Goal: Complete application form

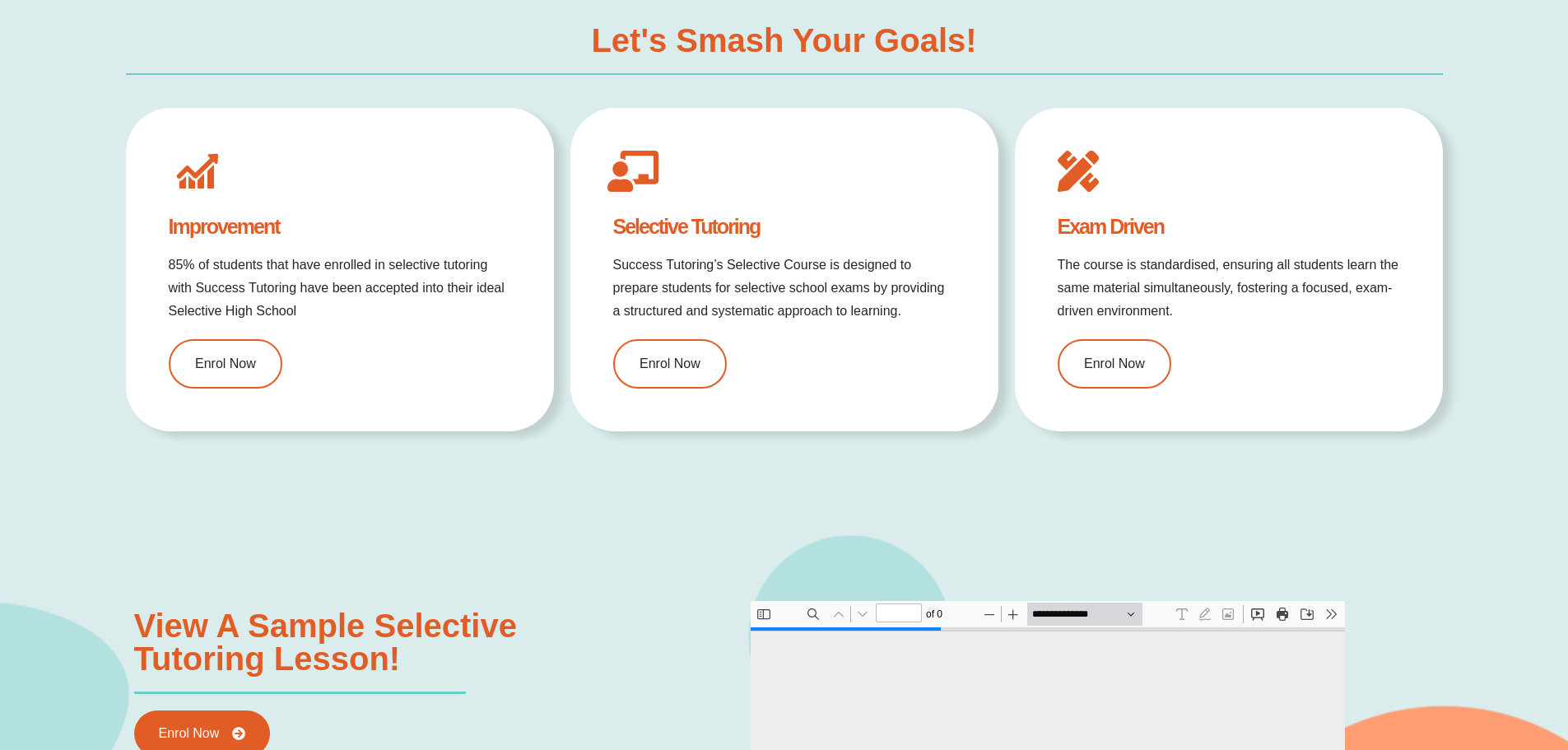
type input "*"
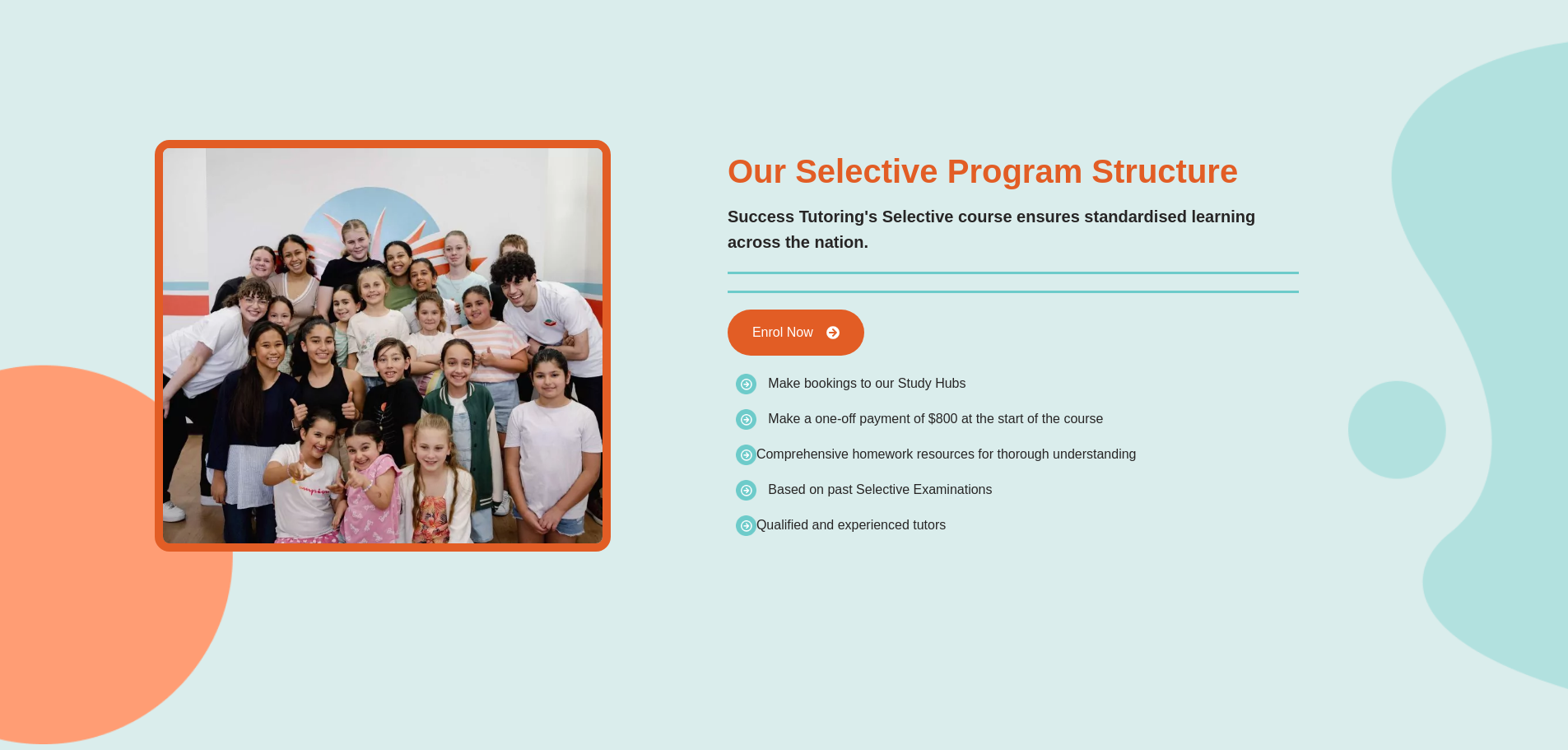
type input "*"
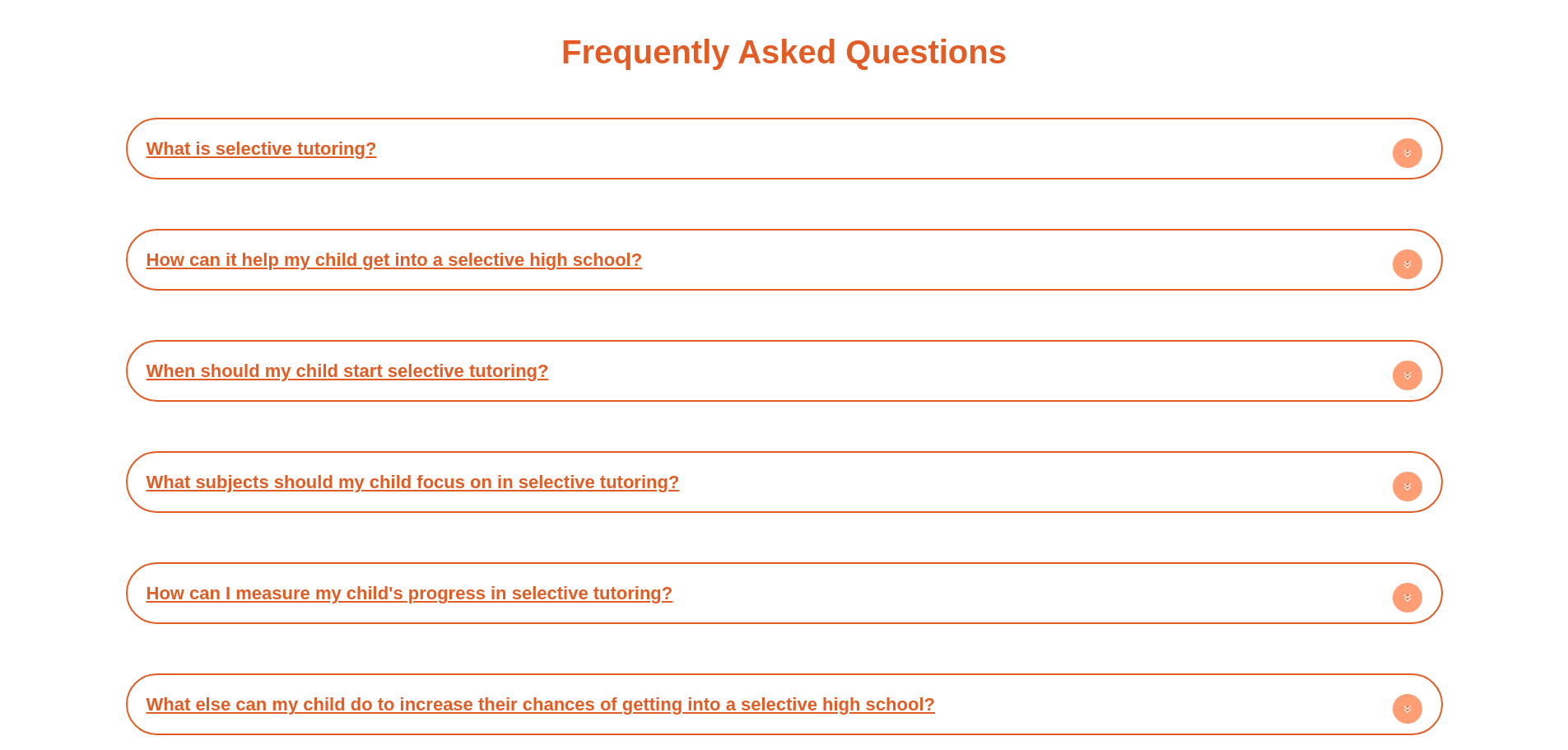
scroll to position [5431, 0]
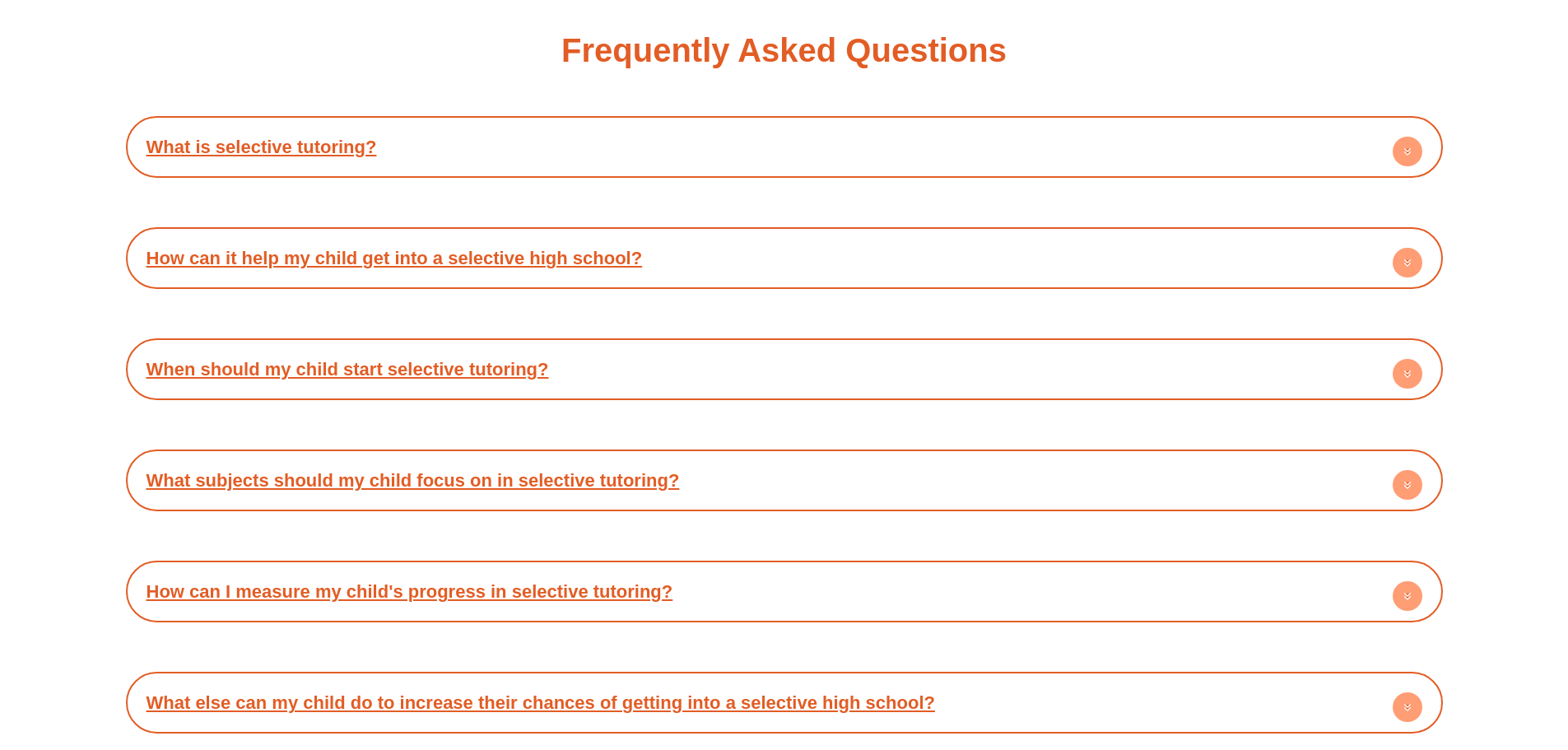
click at [1395, 158] on circle at bounding box center [1407, 151] width 30 height 30
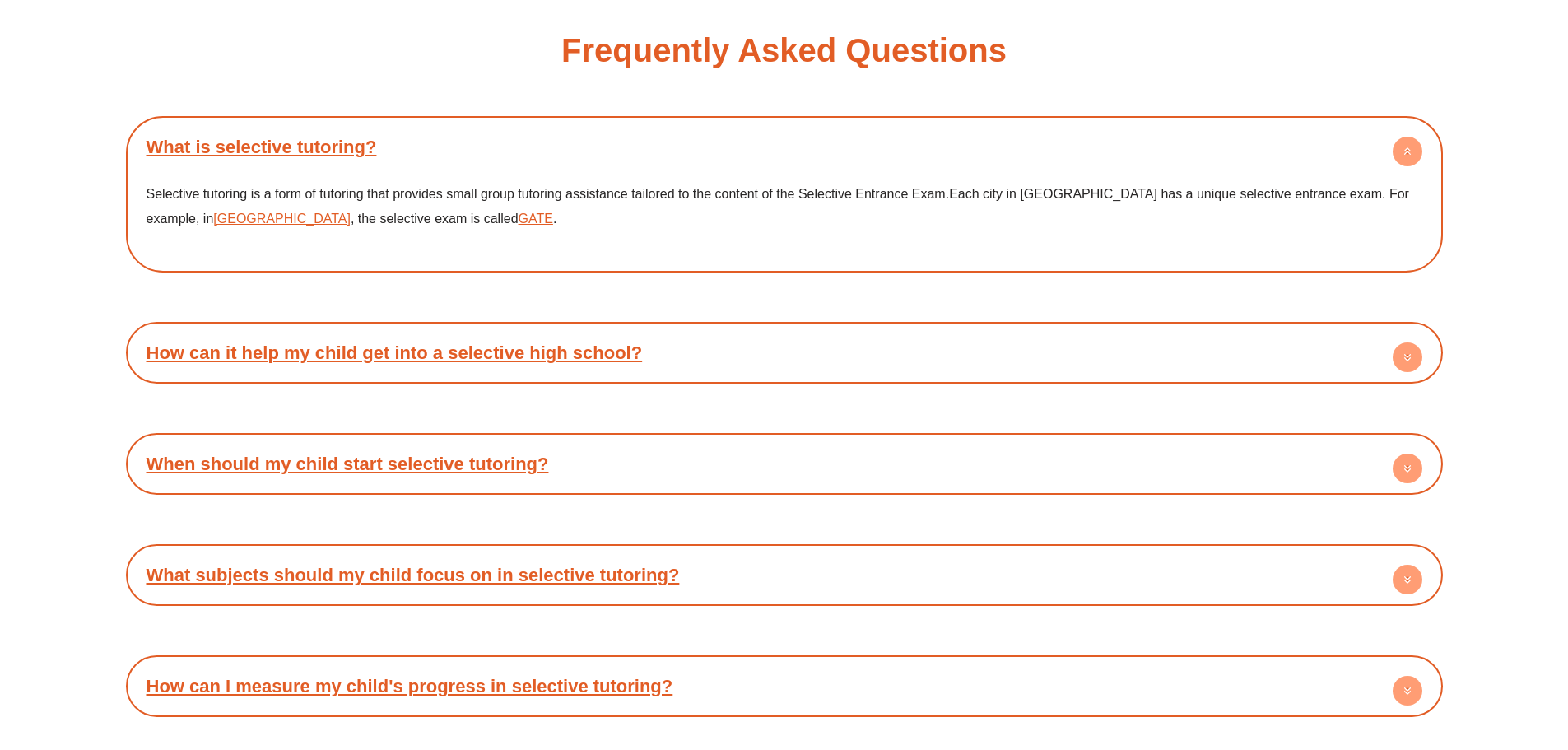
click at [1402, 155] on circle at bounding box center [1407, 151] width 30 height 30
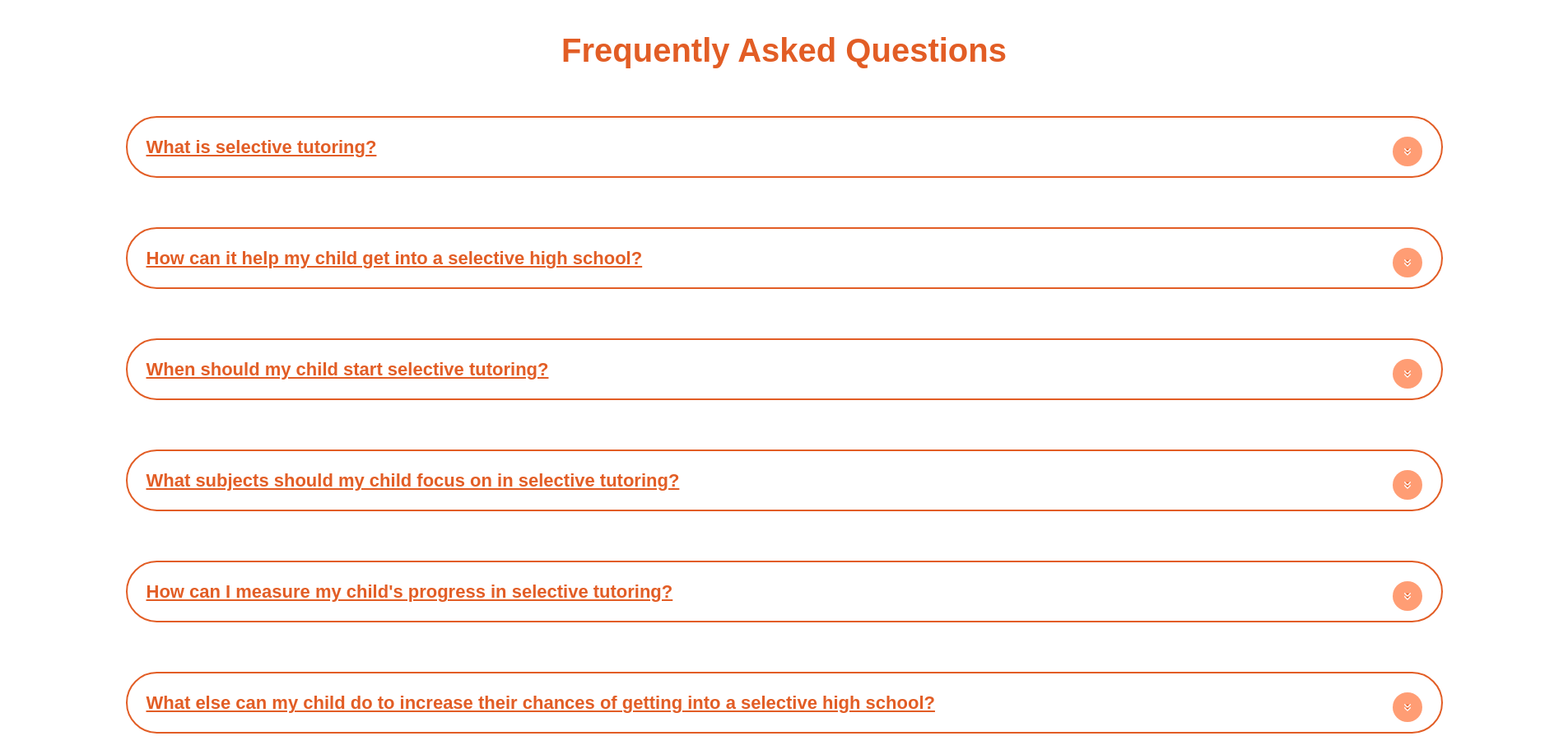
click at [1410, 275] on circle at bounding box center [1407, 262] width 30 height 30
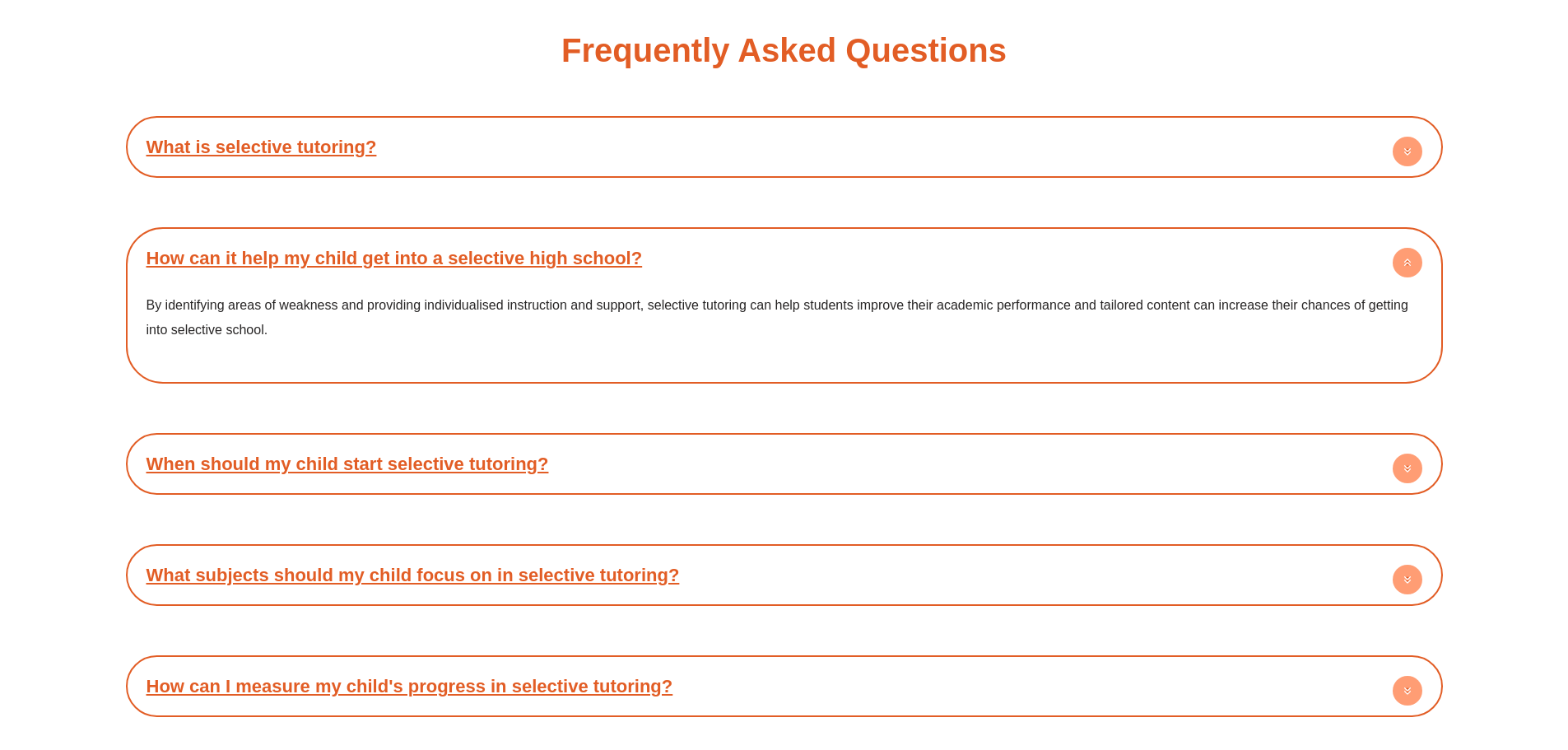
click at [1410, 275] on circle at bounding box center [1407, 262] width 30 height 30
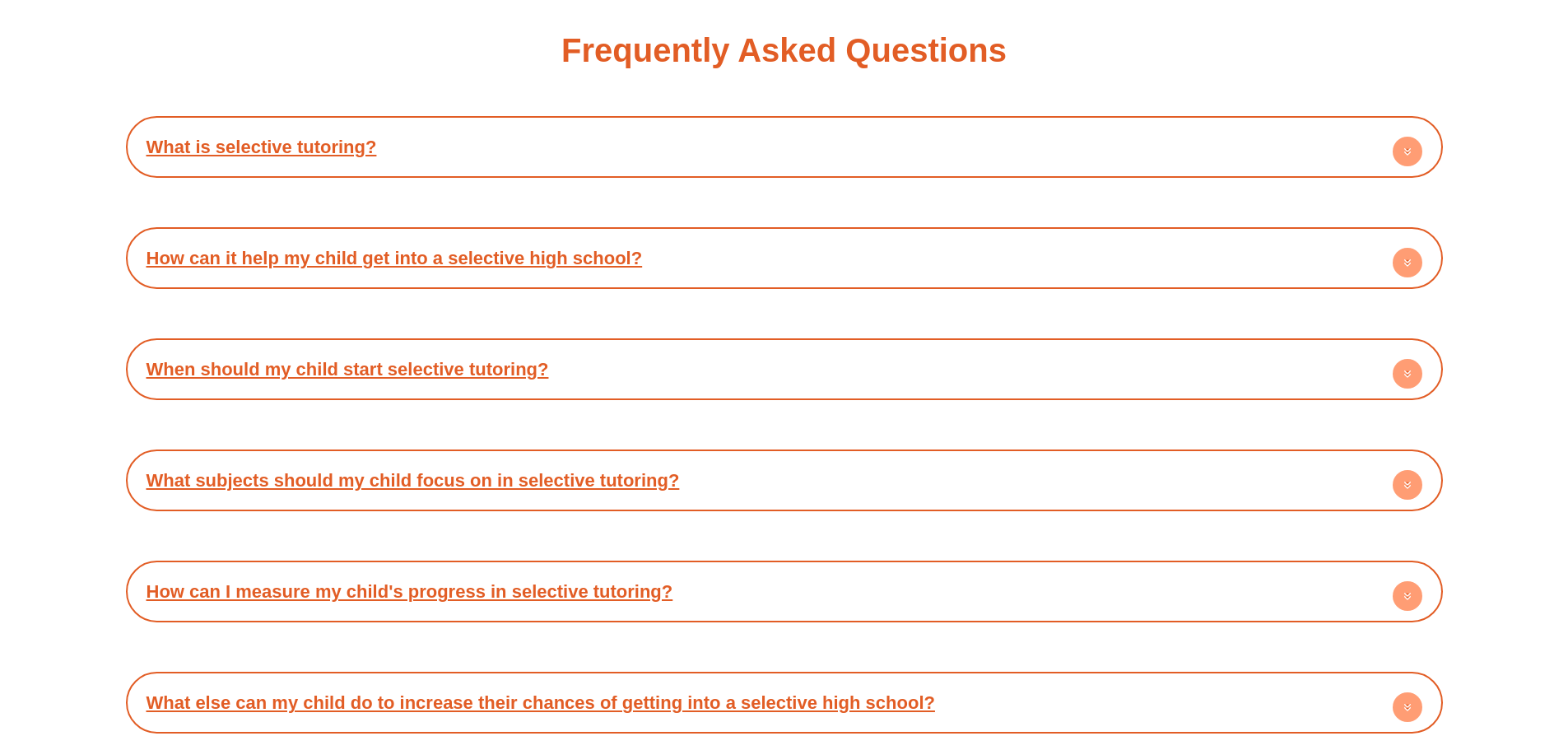
click at [1411, 384] on circle at bounding box center [1407, 373] width 30 height 30
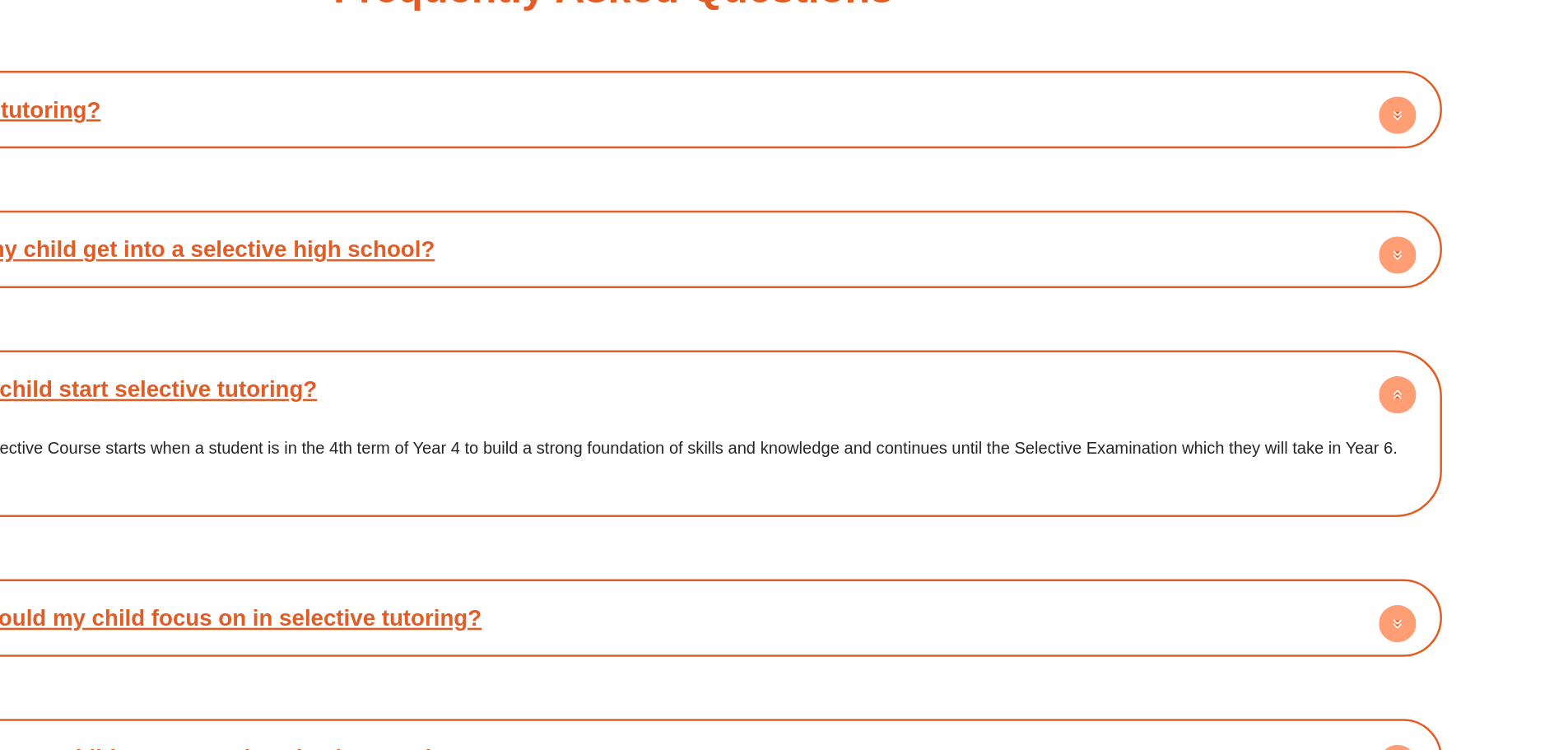
click at [1404, 370] on icon at bounding box center [1407, 371] width 6 height 3
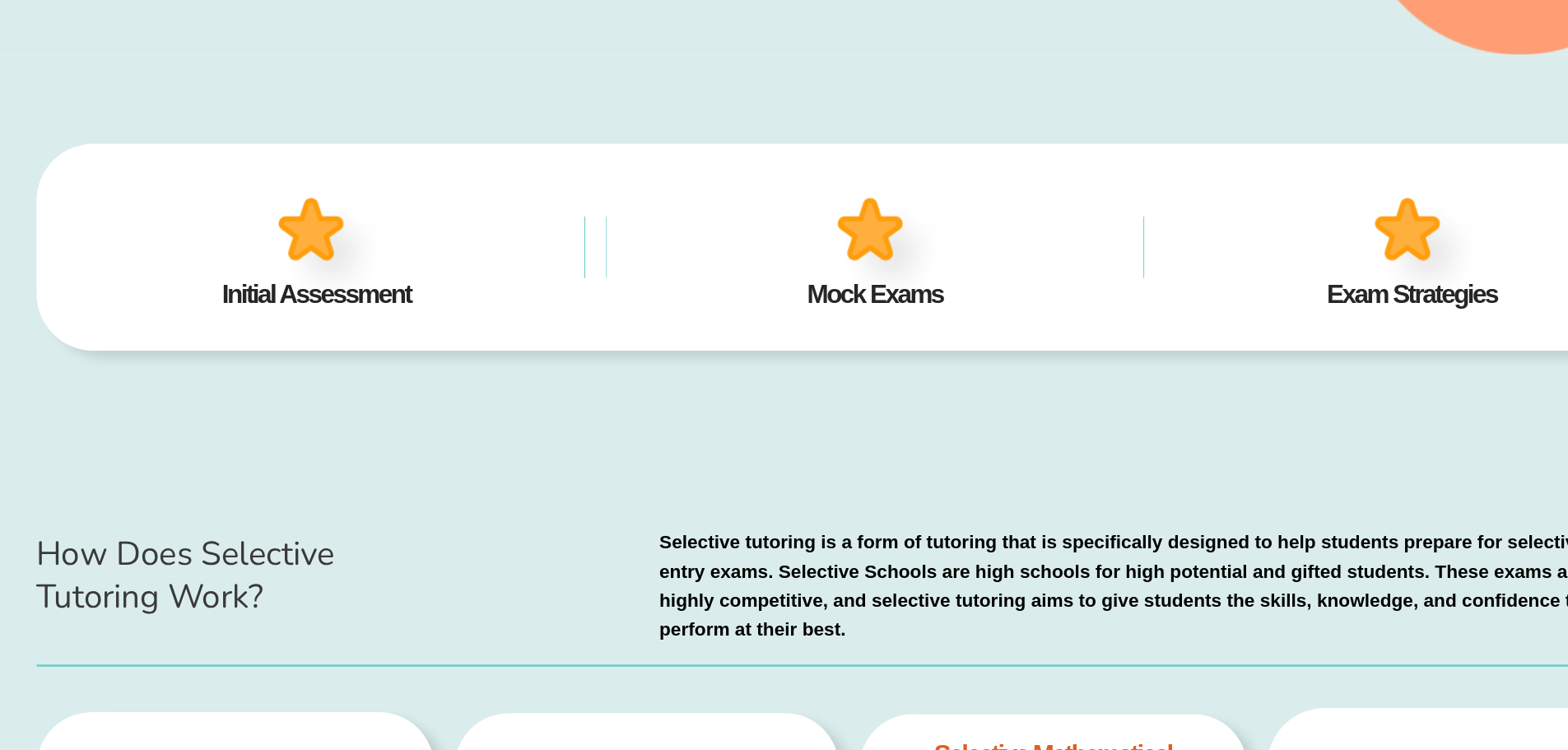
scroll to position [476, 0]
click at [654, 445] on div "Initial Assessment Mock Exams Exam Strategies" at bounding box center [784, 349] width 1317 height 305
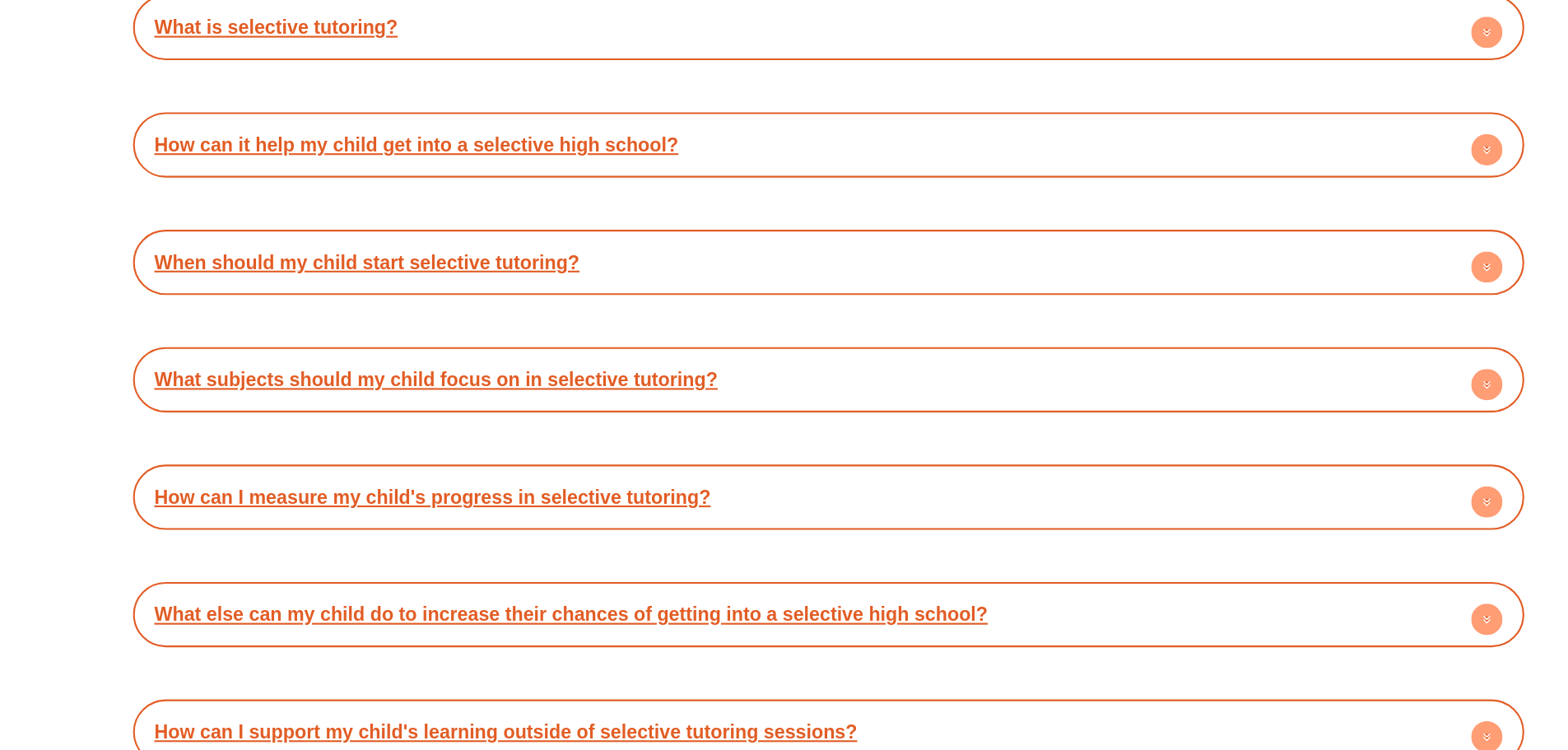
scroll to position [5513, 0]
click at [1409, 70] on circle at bounding box center [1407, 69] width 30 height 30
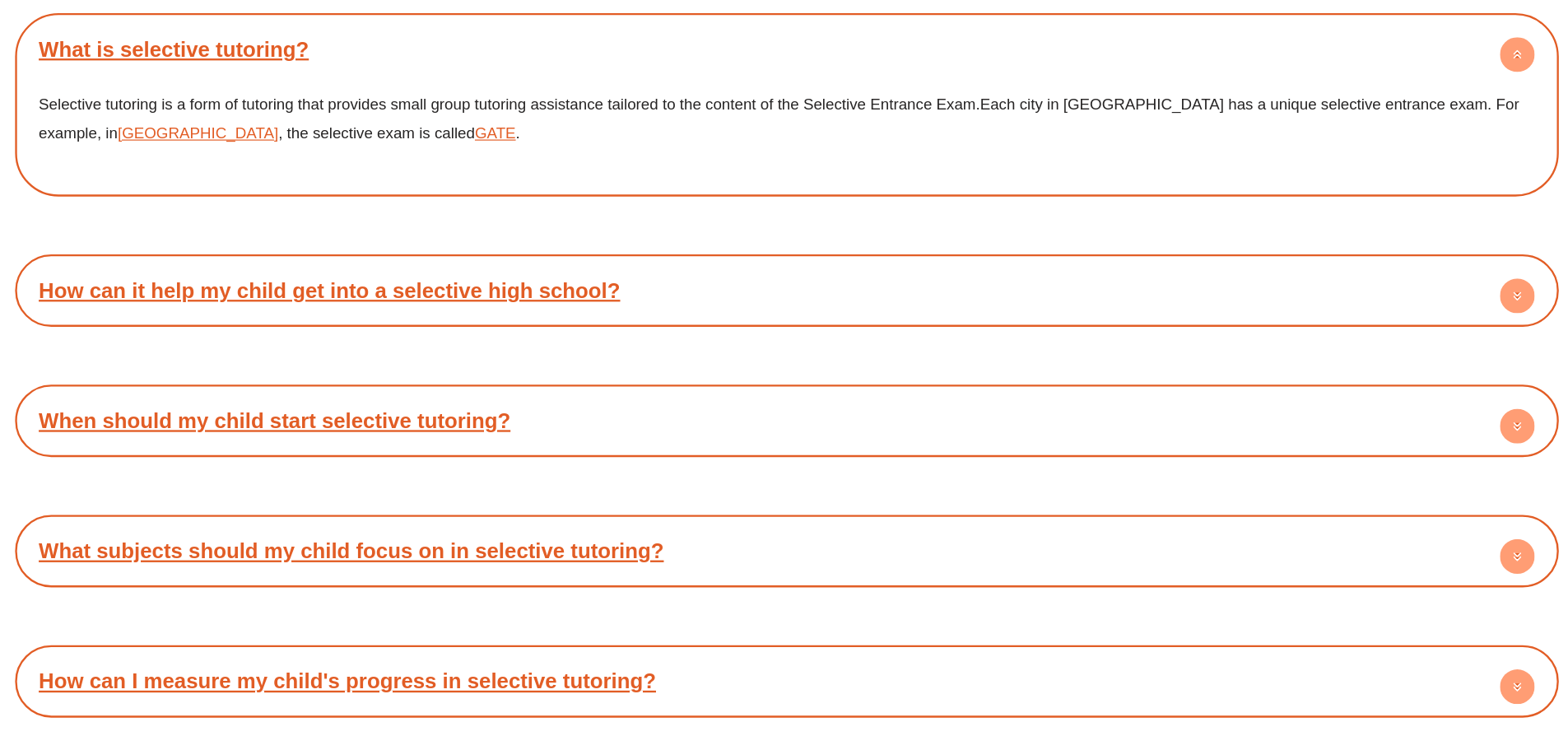
click at [1404, 70] on icon at bounding box center [1407, 71] width 6 height 3
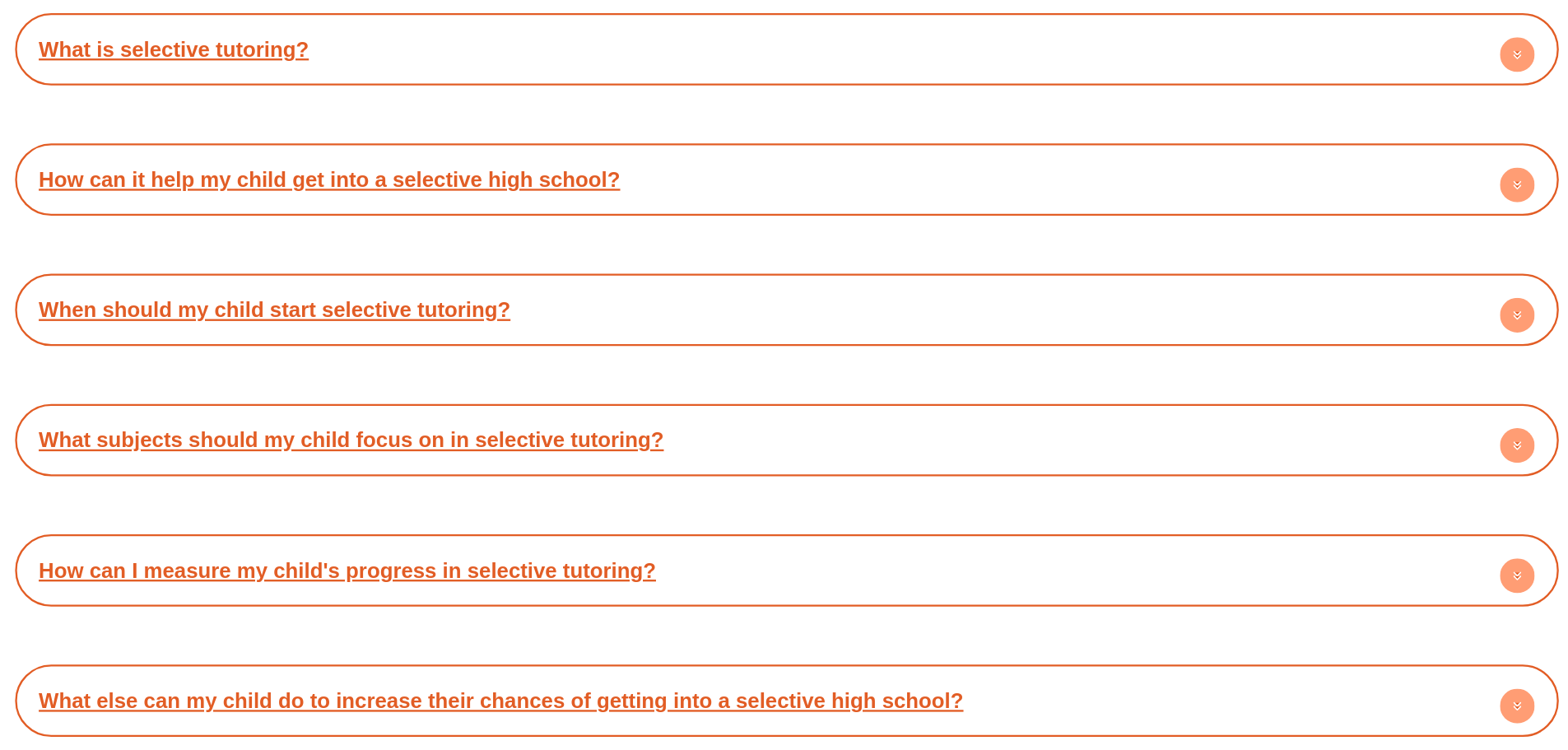
click at [1415, 190] on icon at bounding box center [1407, 180] width 30 height 30
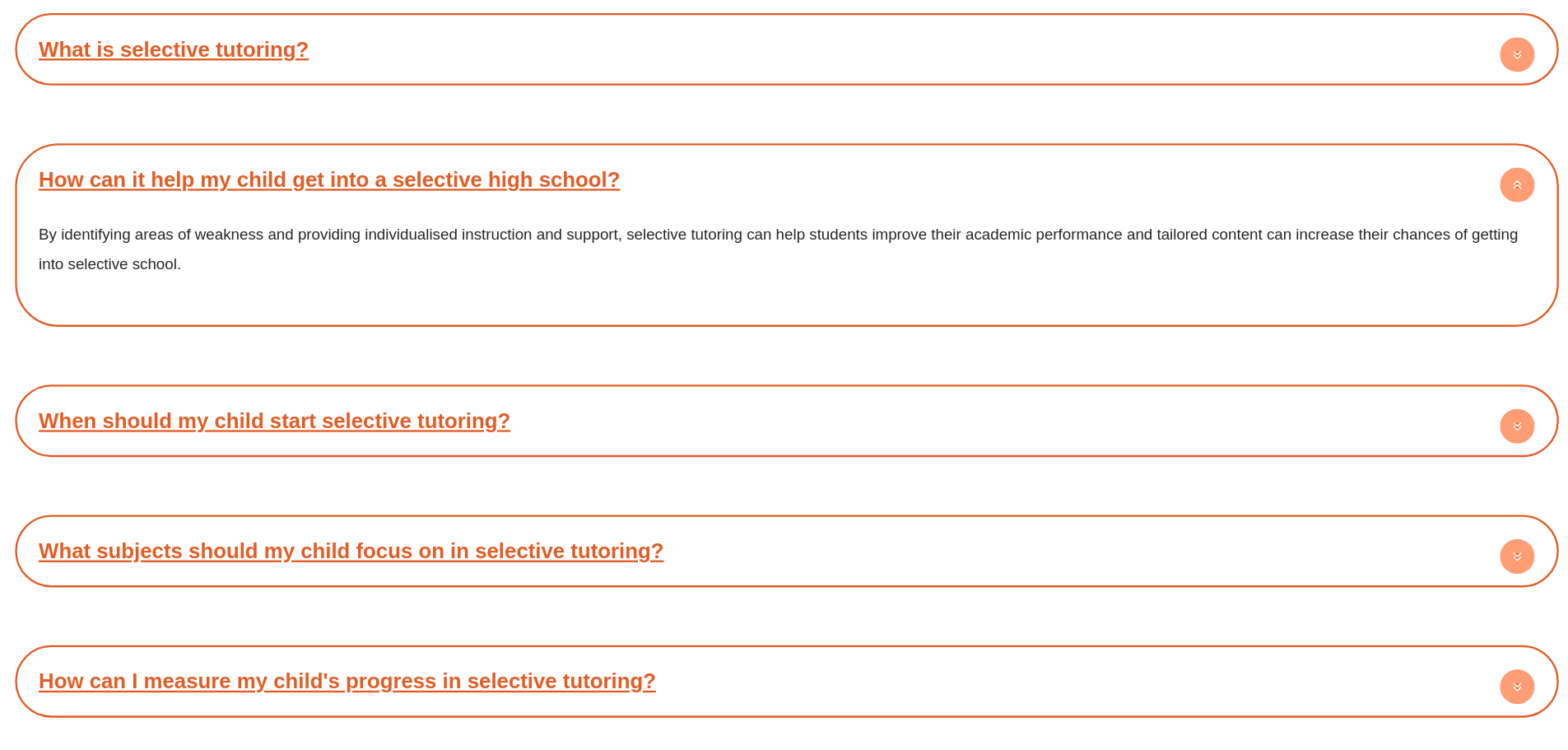
click at [1414, 189] on circle at bounding box center [1407, 180] width 30 height 30
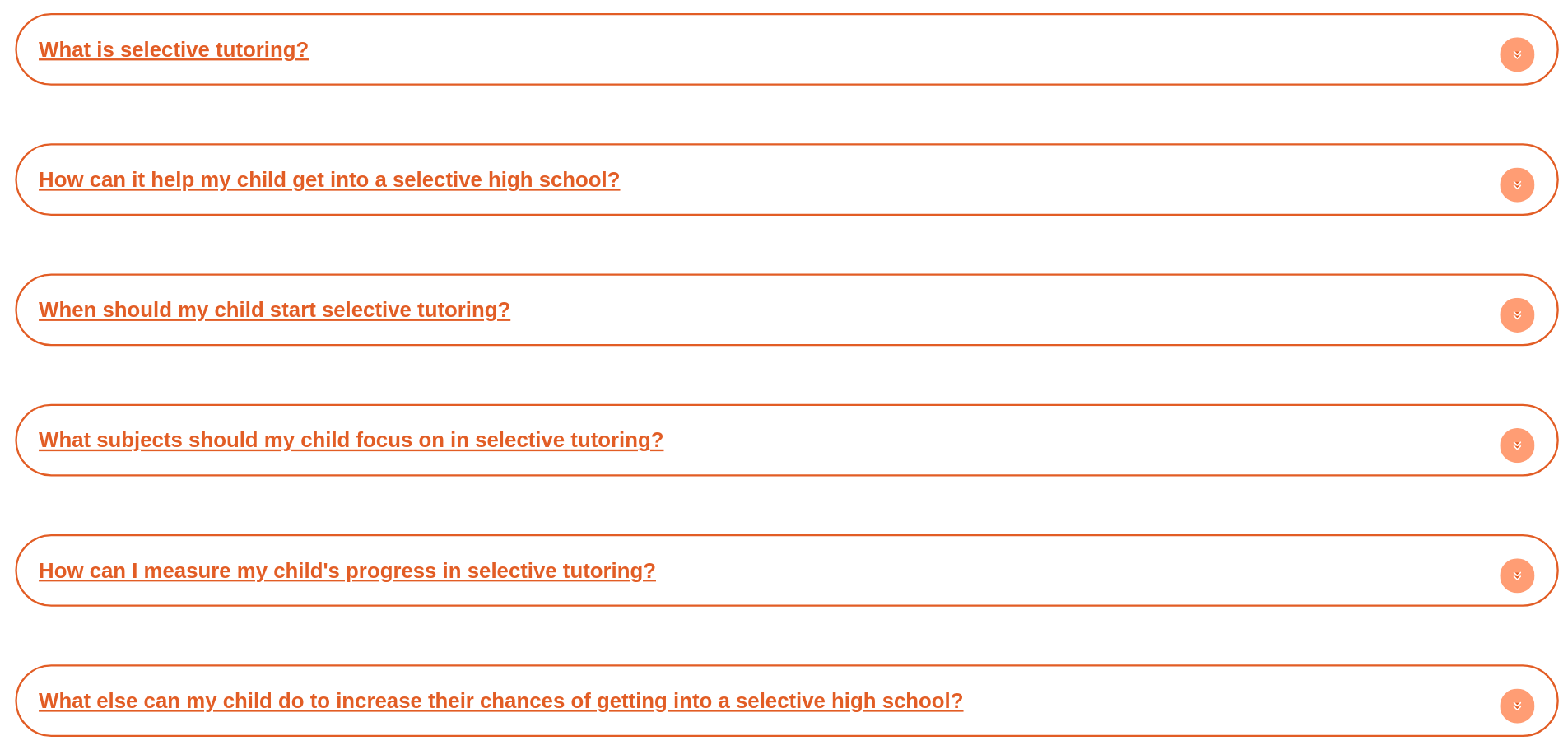
click at [1409, 289] on icon at bounding box center [1407, 290] width 6 height 3
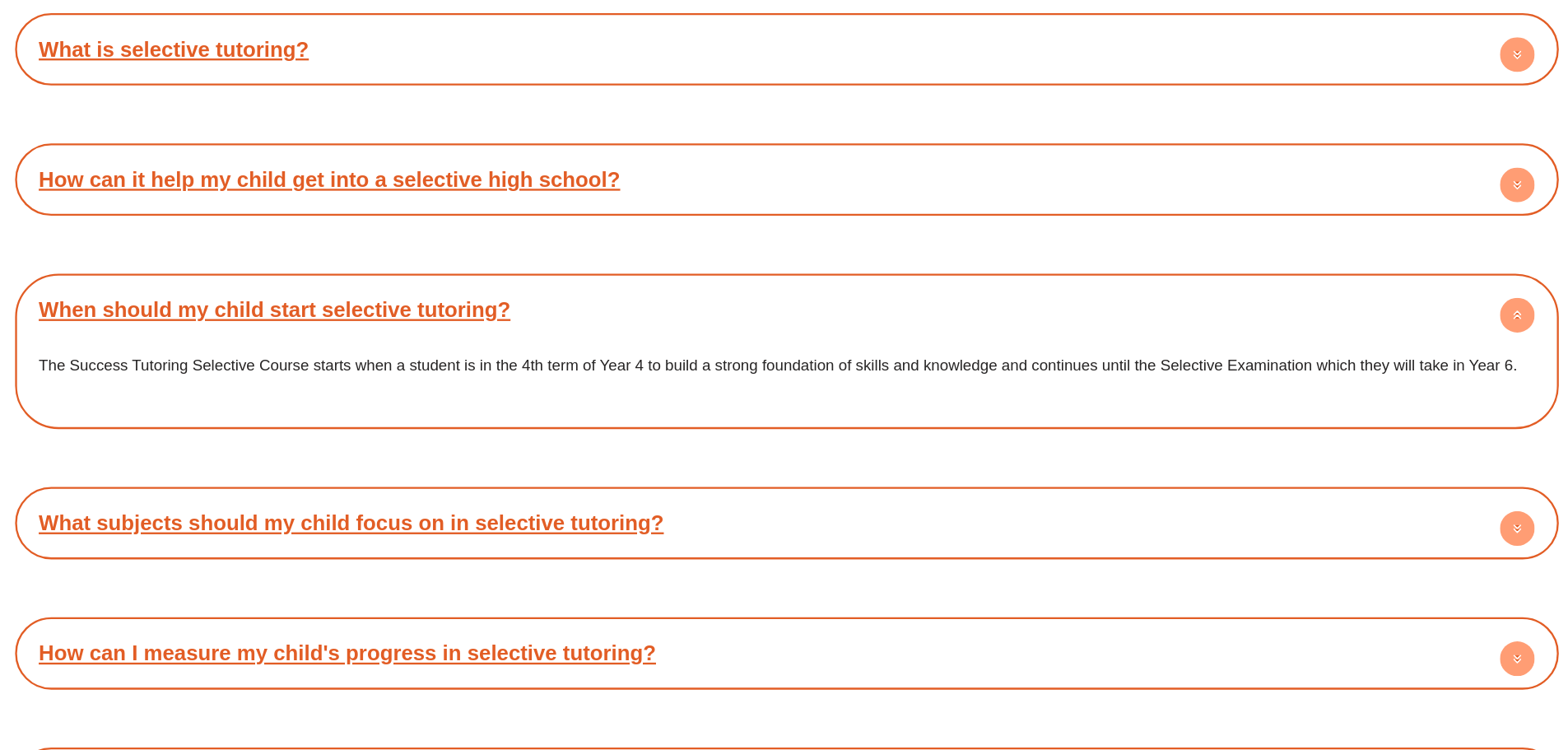
click at [1409, 286] on circle at bounding box center [1407, 291] width 30 height 30
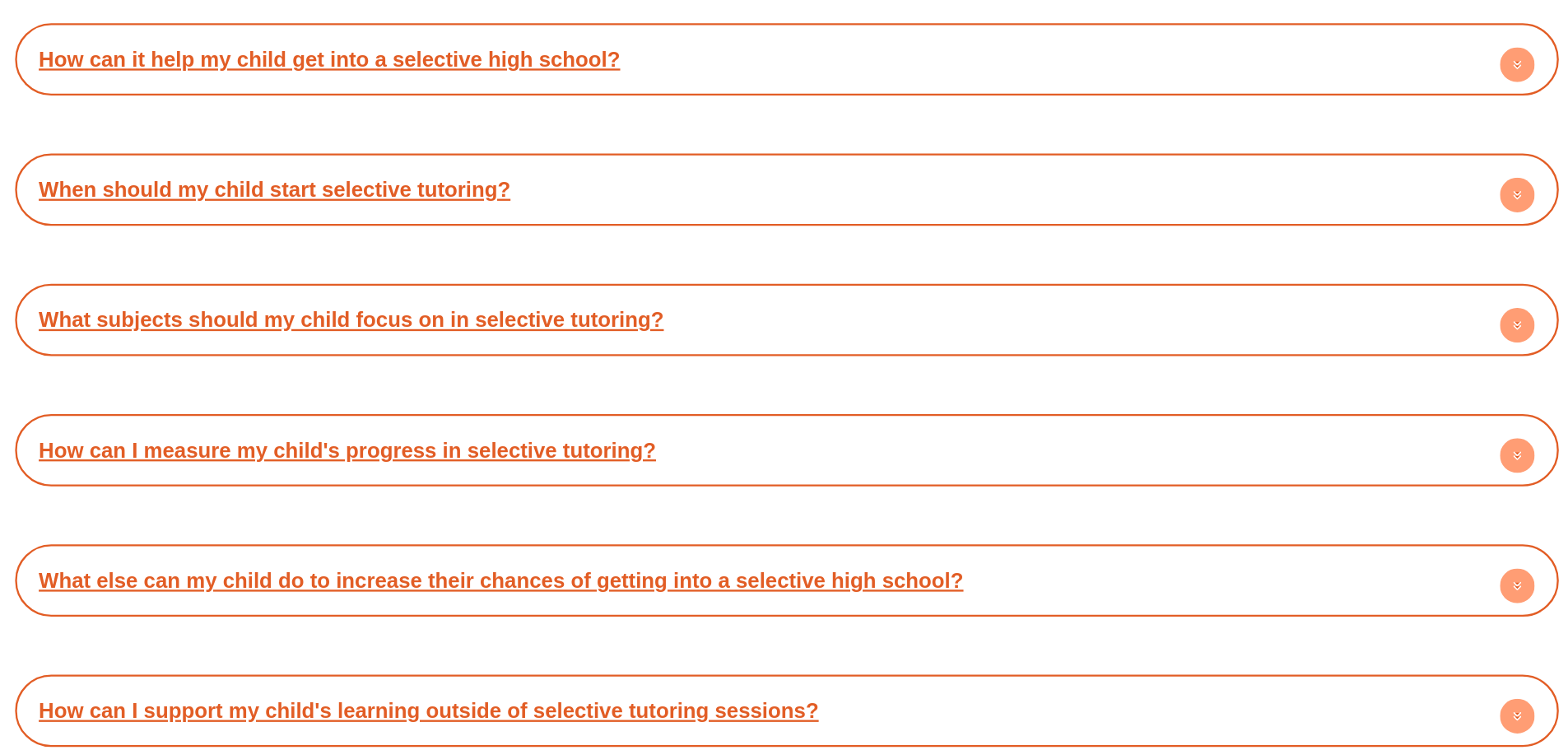
scroll to position [5553, 0]
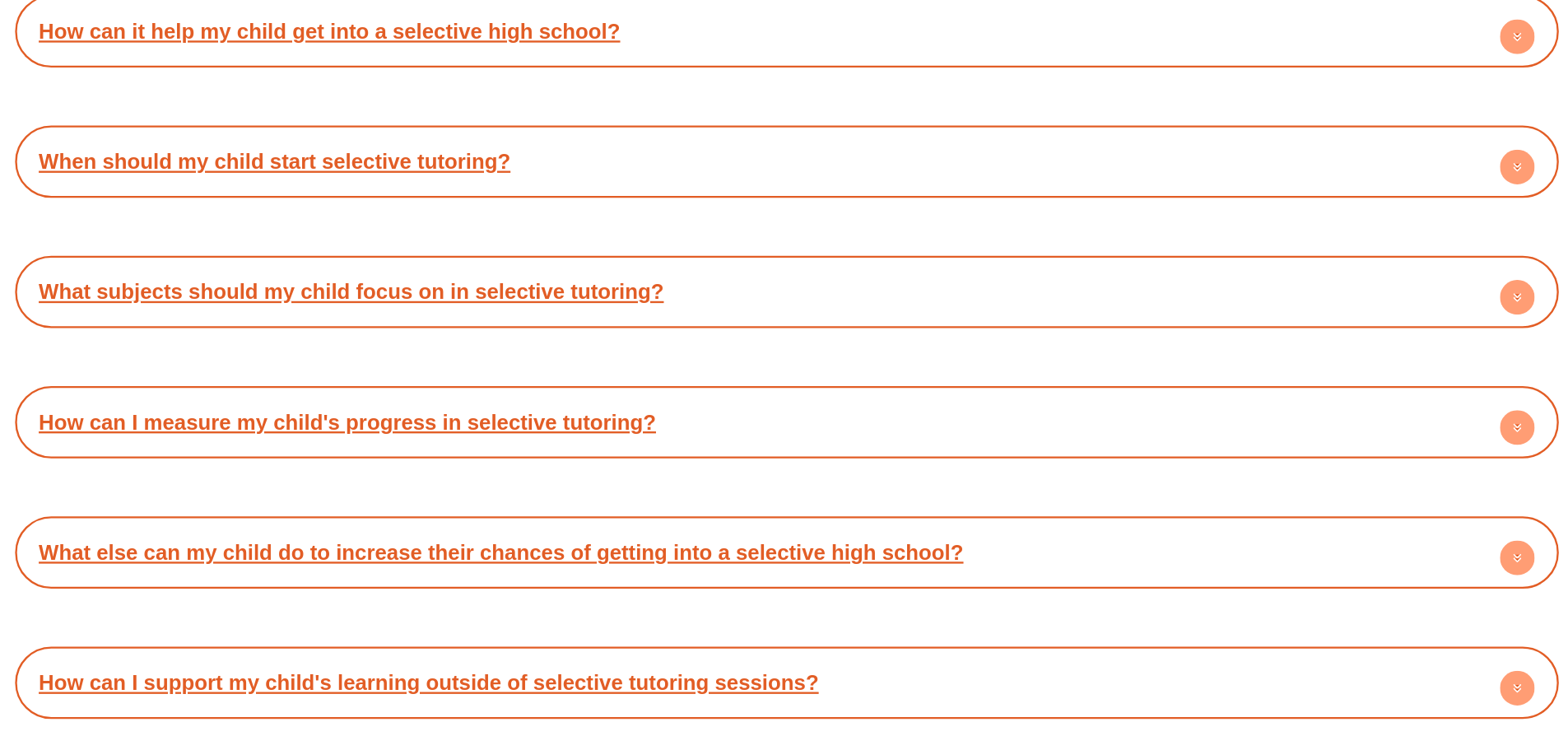
click at [1404, 355] on circle at bounding box center [1407, 362] width 30 height 30
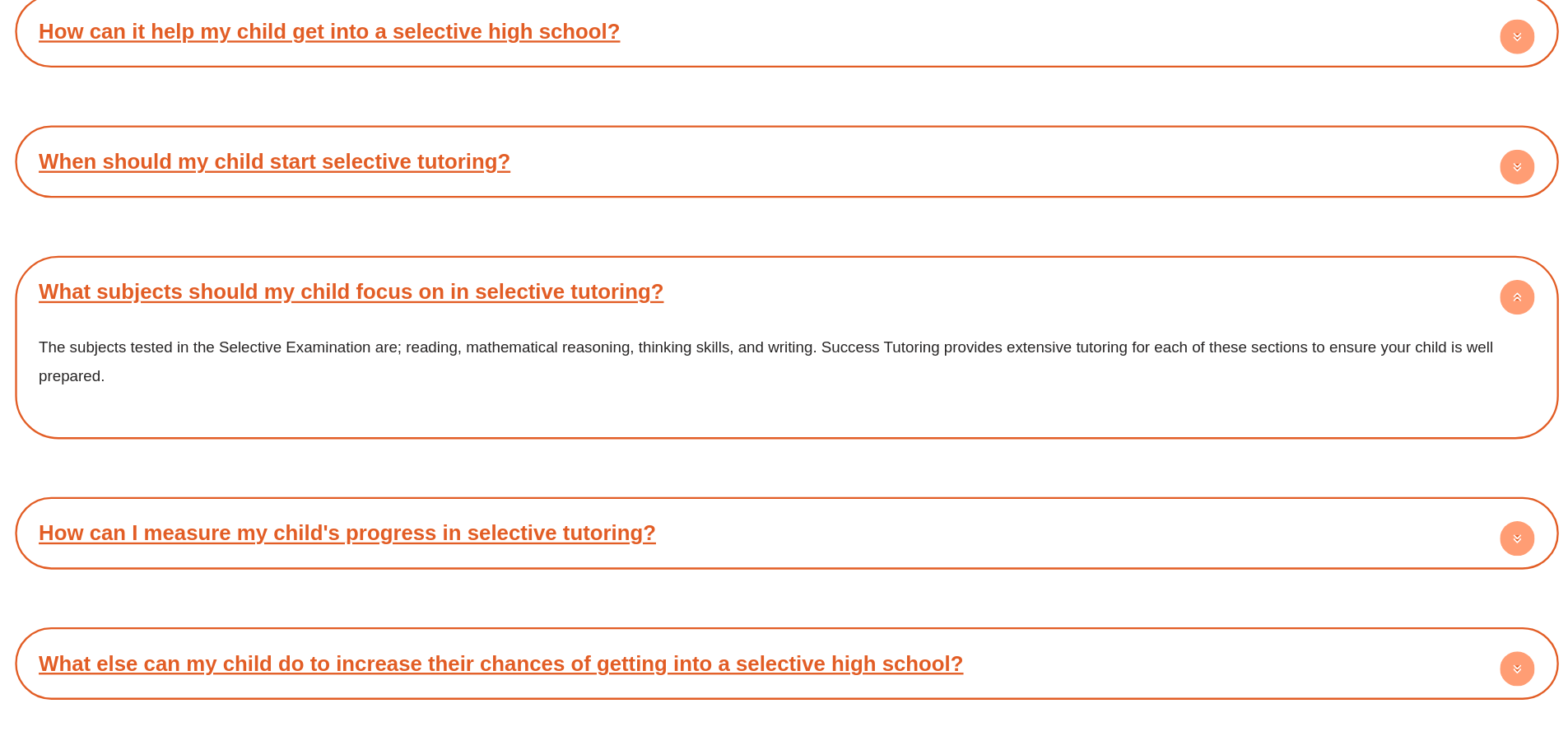
click at [1404, 355] on circle at bounding box center [1407, 362] width 30 height 30
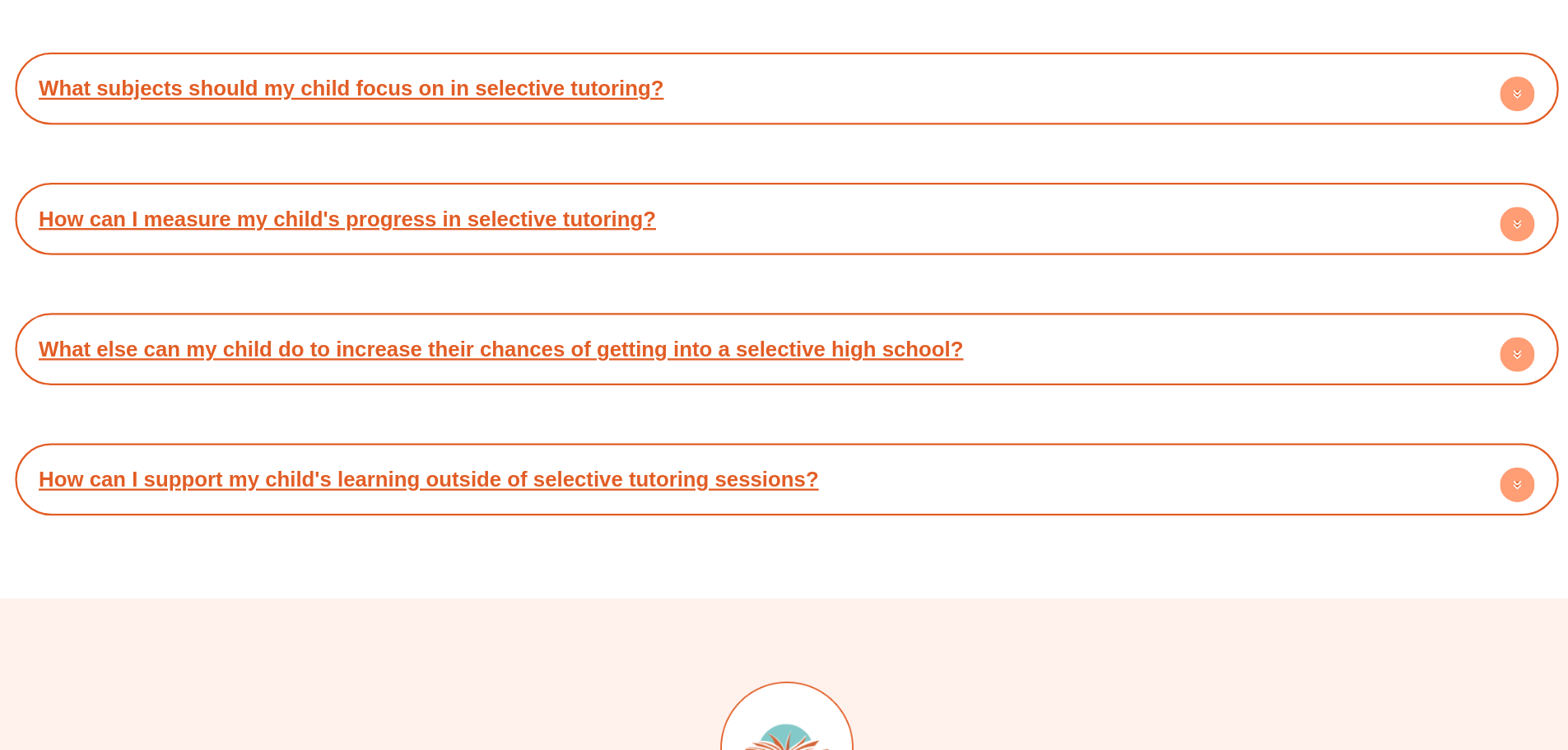
scroll to position [5729, 0]
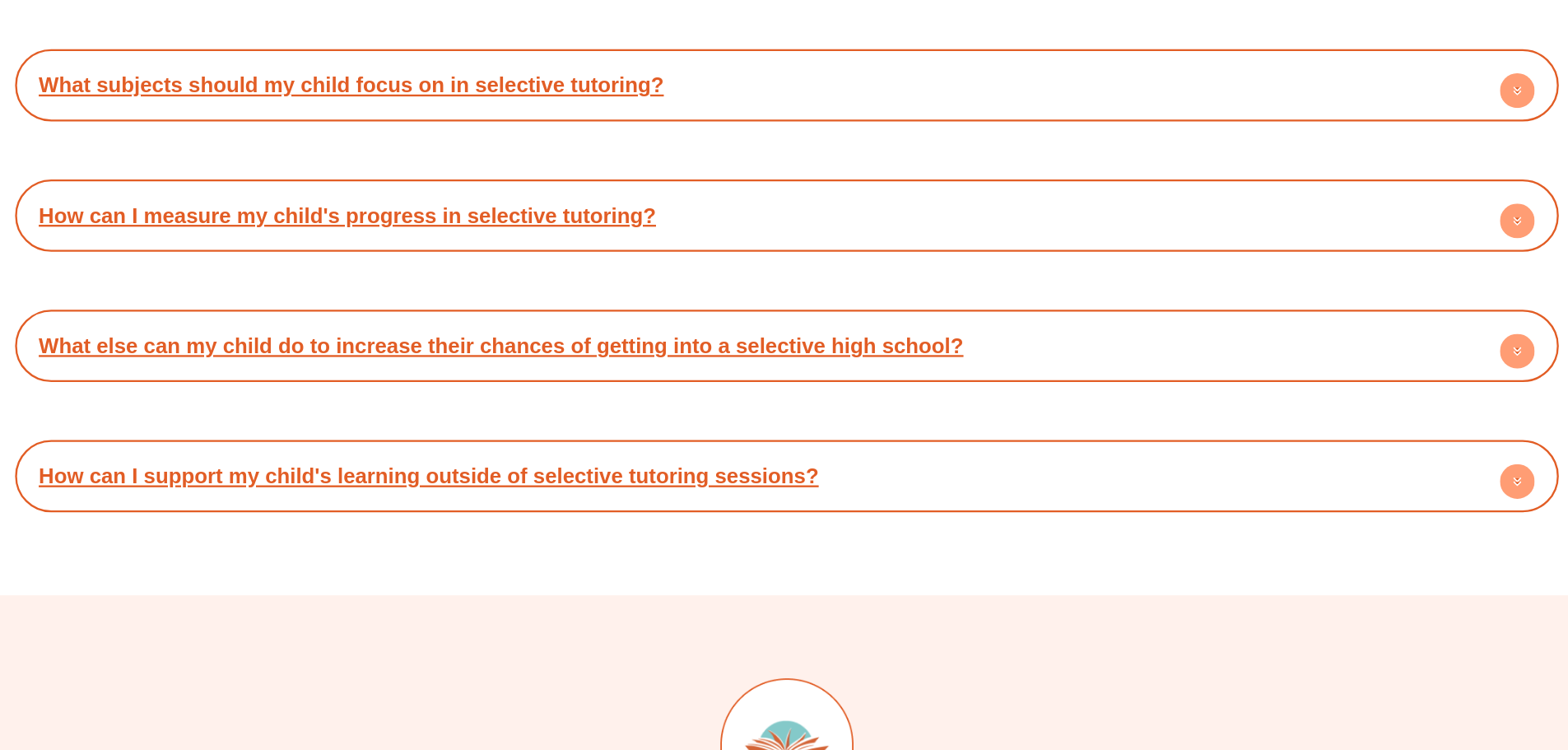
click at [1407, 289] on circle at bounding box center [1407, 298] width 30 height 30
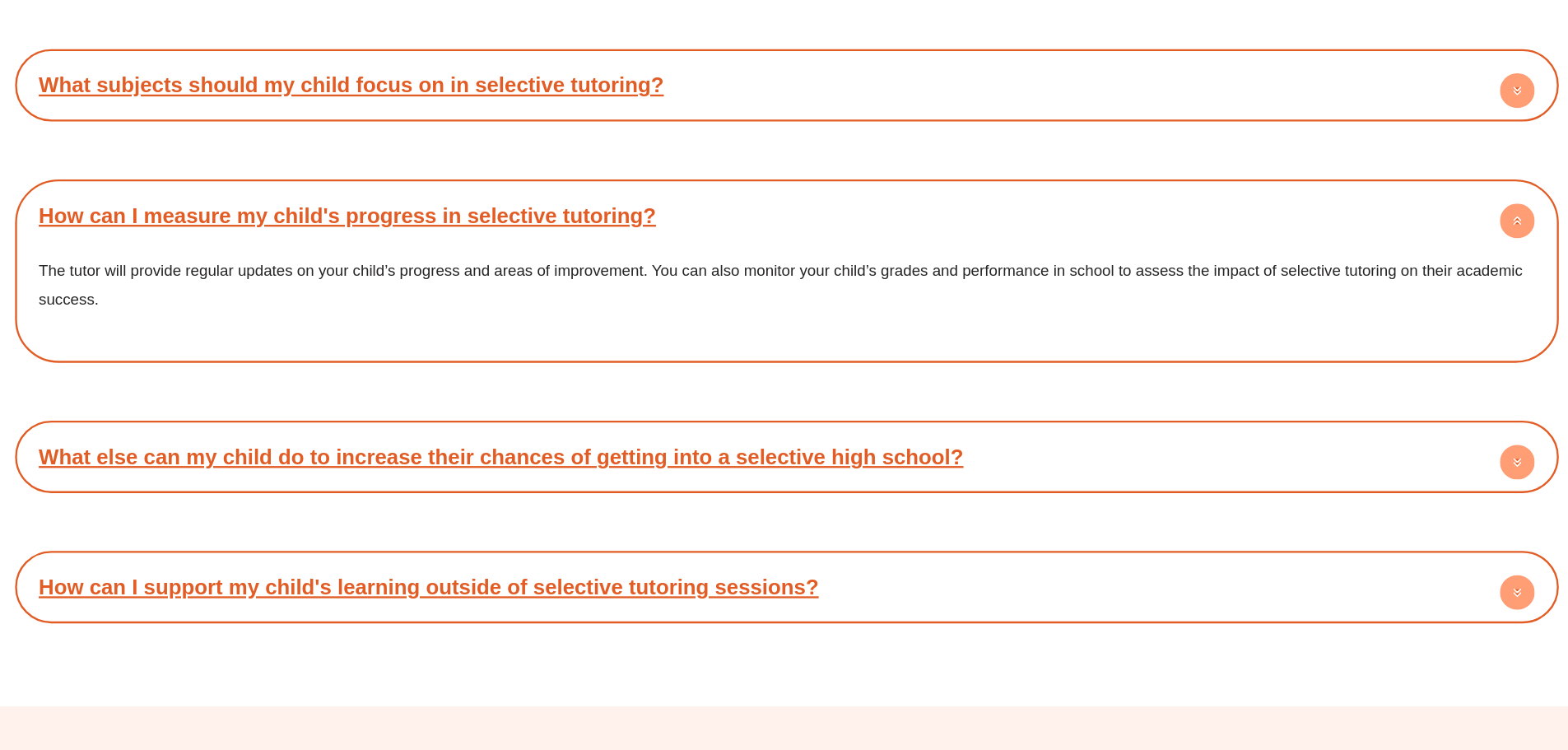
click at [1407, 289] on circle at bounding box center [1407, 298] width 30 height 30
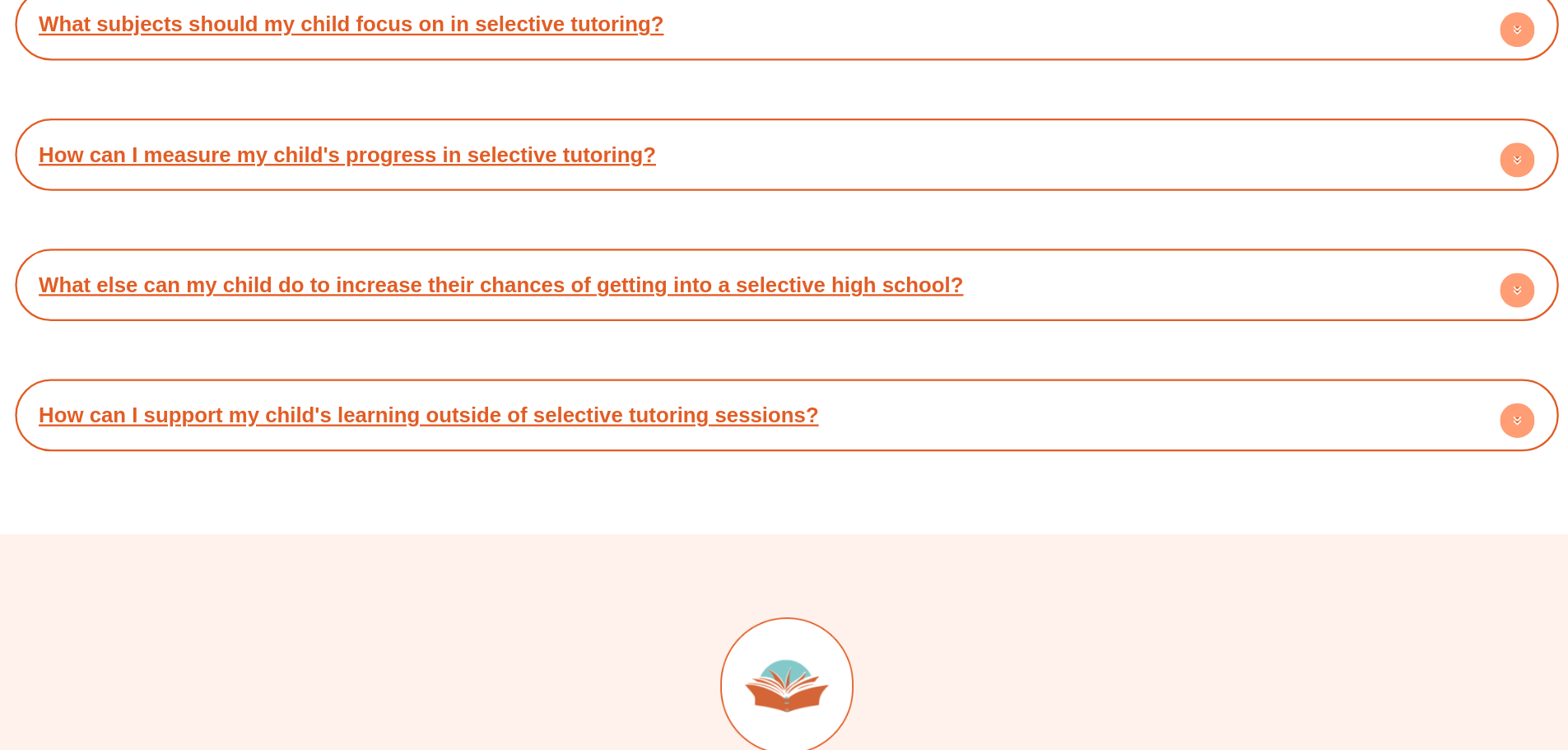
scroll to position [5801, 0]
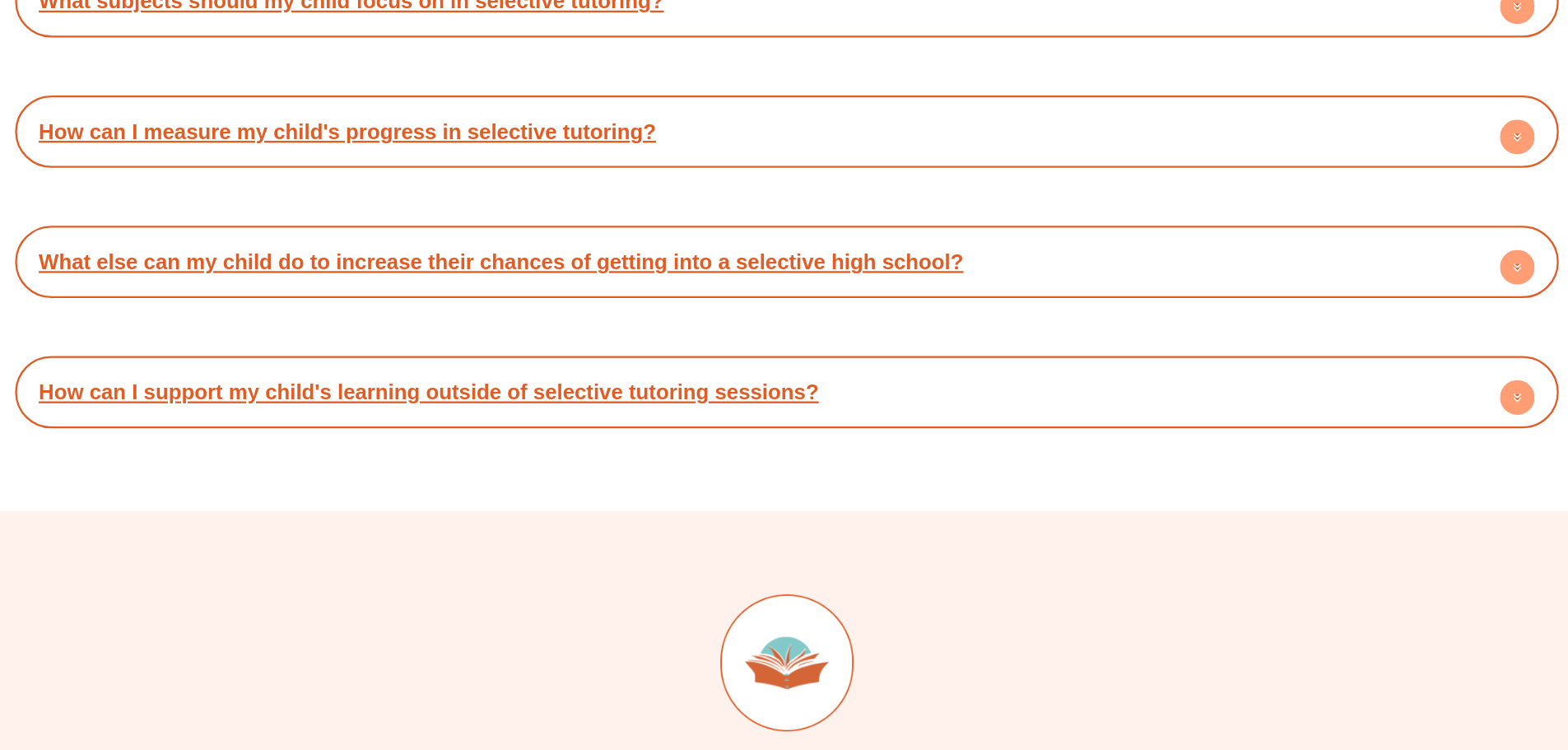
click at [1396, 342] on circle at bounding box center [1407, 337] width 30 height 30
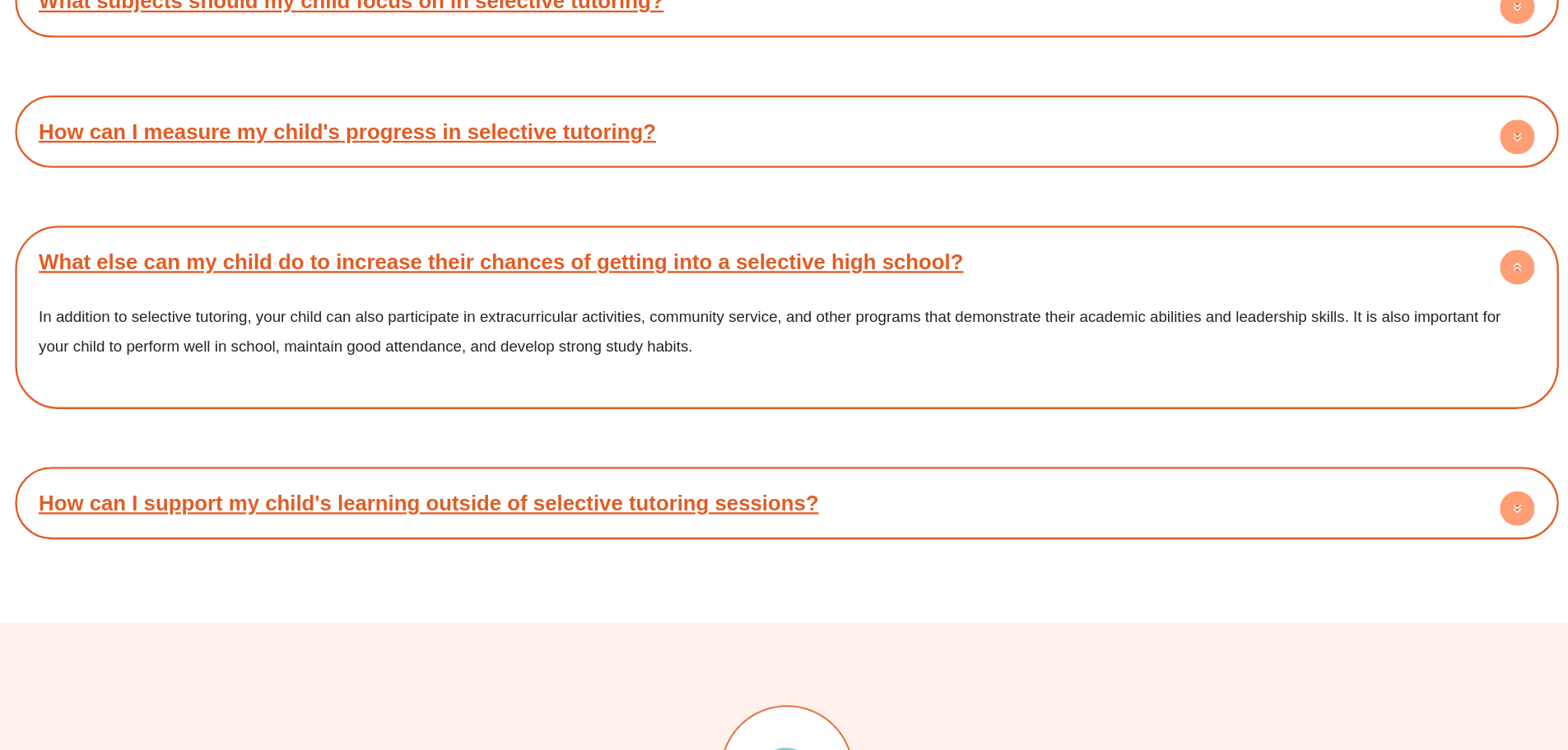
click at [1396, 342] on circle at bounding box center [1407, 337] width 30 height 30
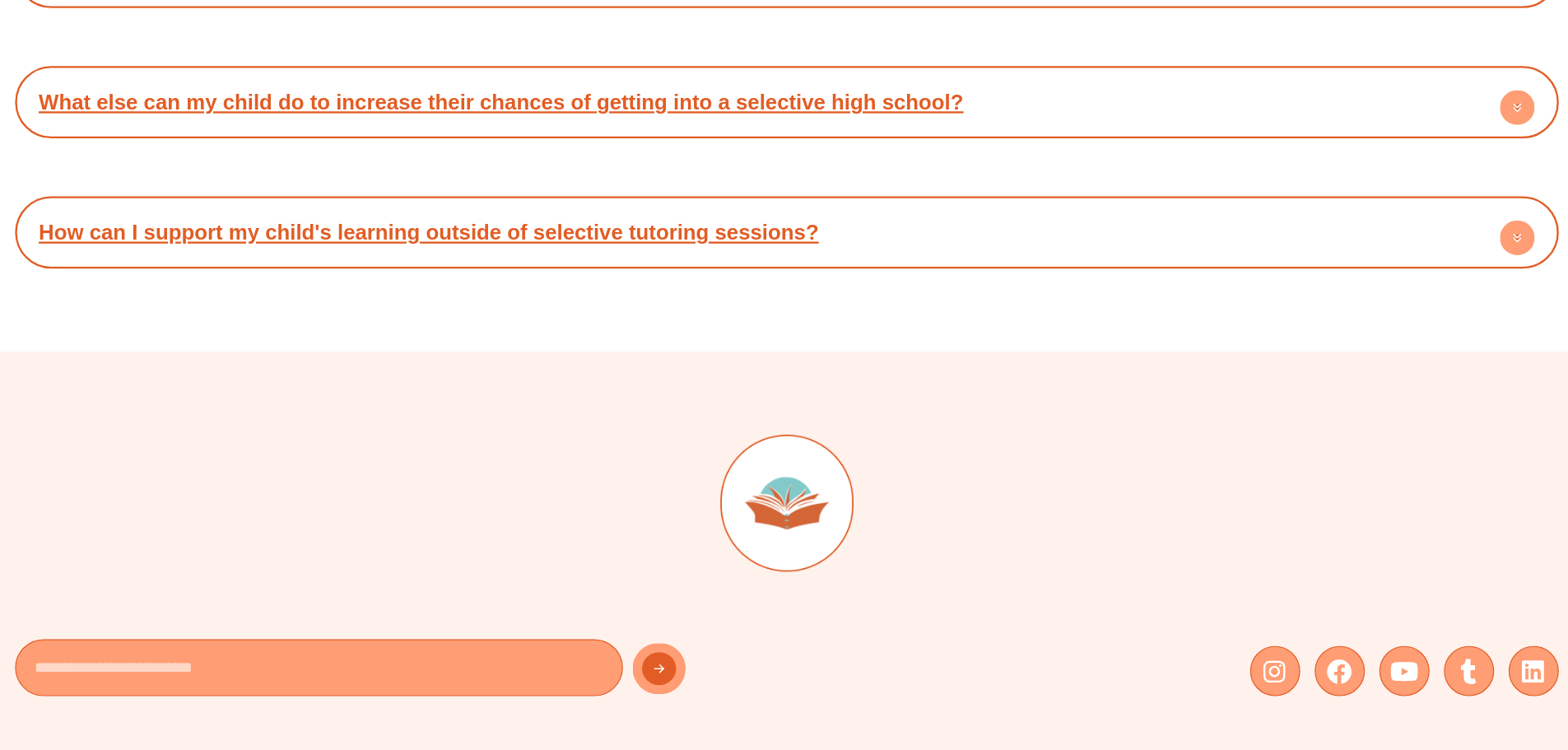
scroll to position [5939, 0]
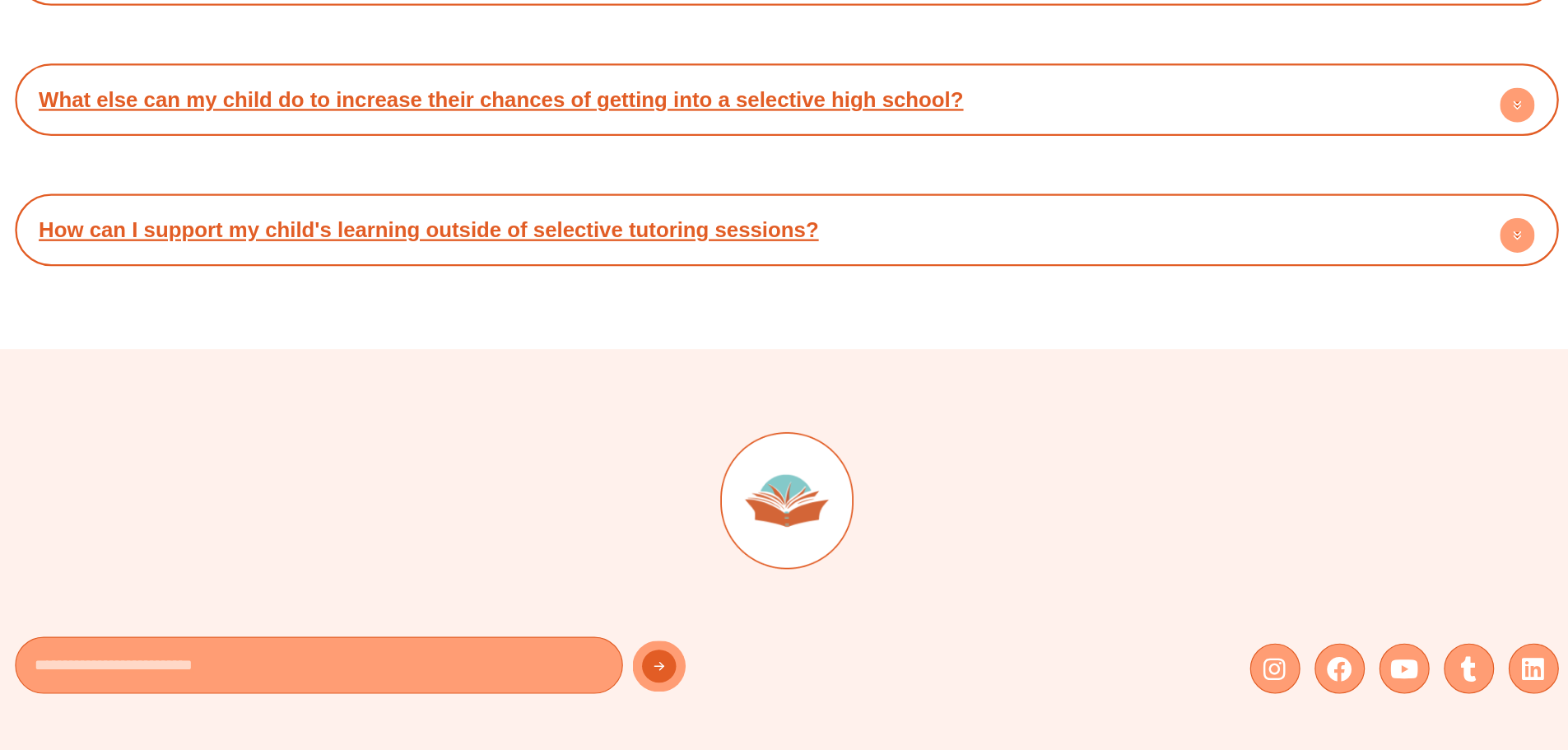
click at [1410, 316] on circle at bounding box center [1407, 310] width 30 height 30
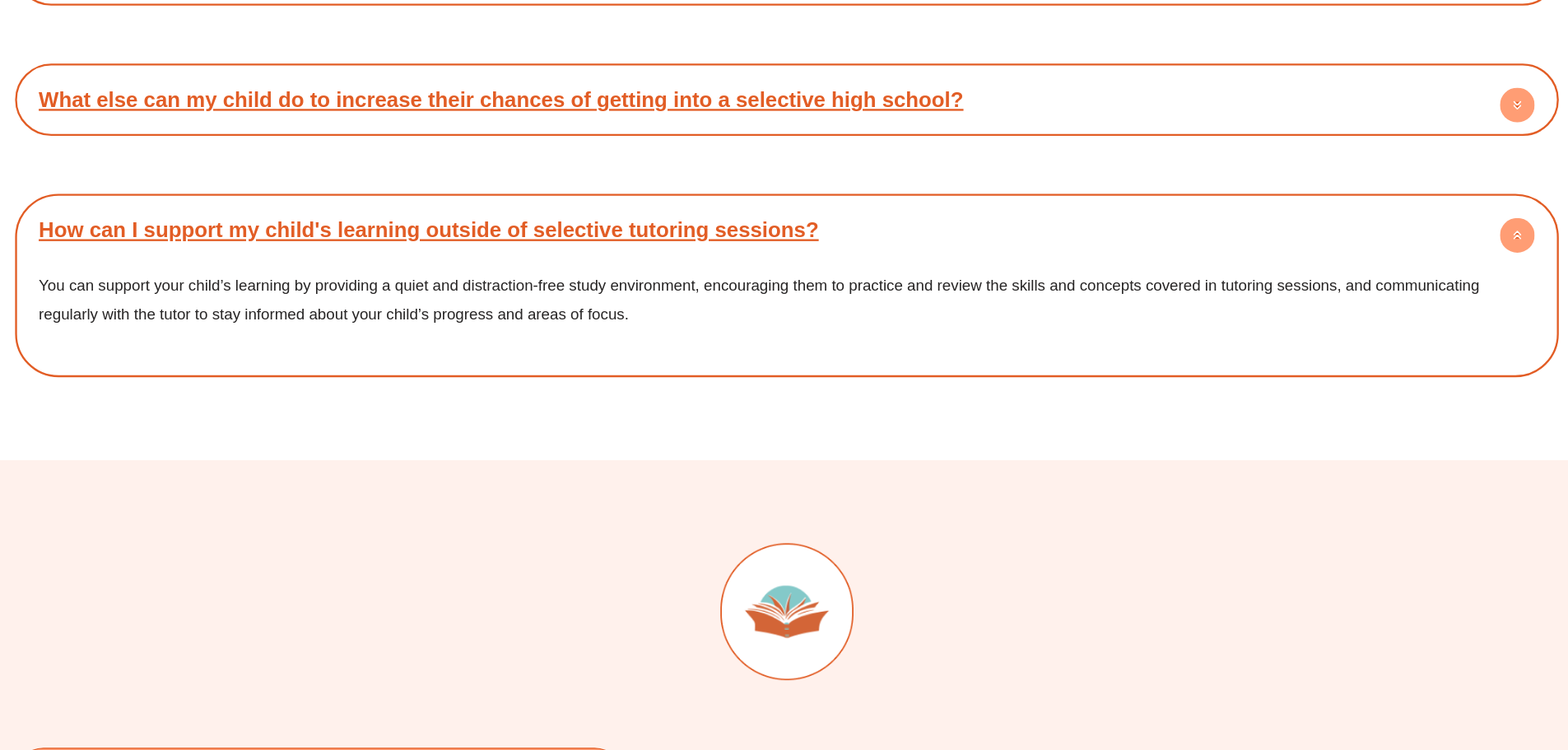
click at [1410, 316] on circle at bounding box center [1407, 310] width 30 height 30
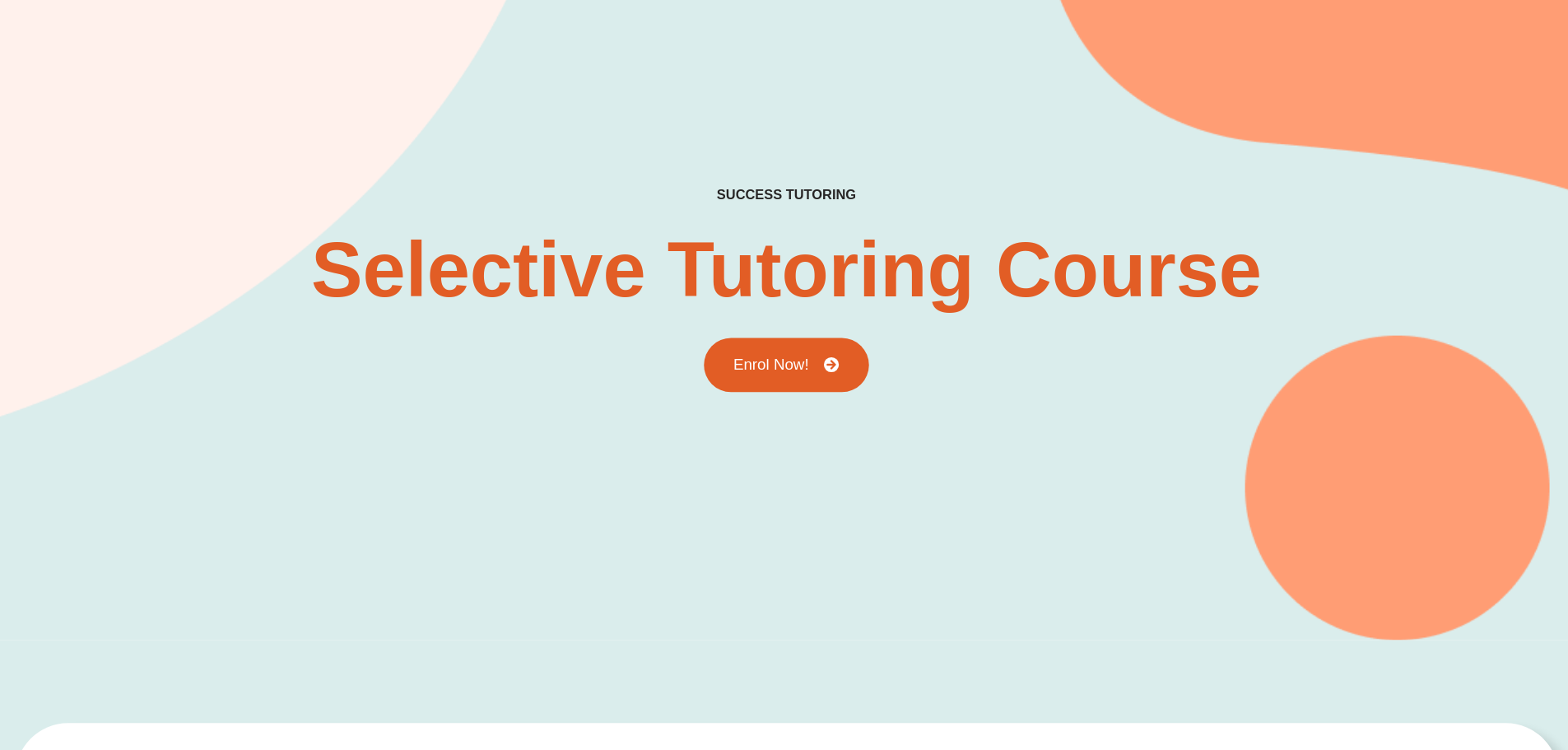
scroll to position [0, 0]
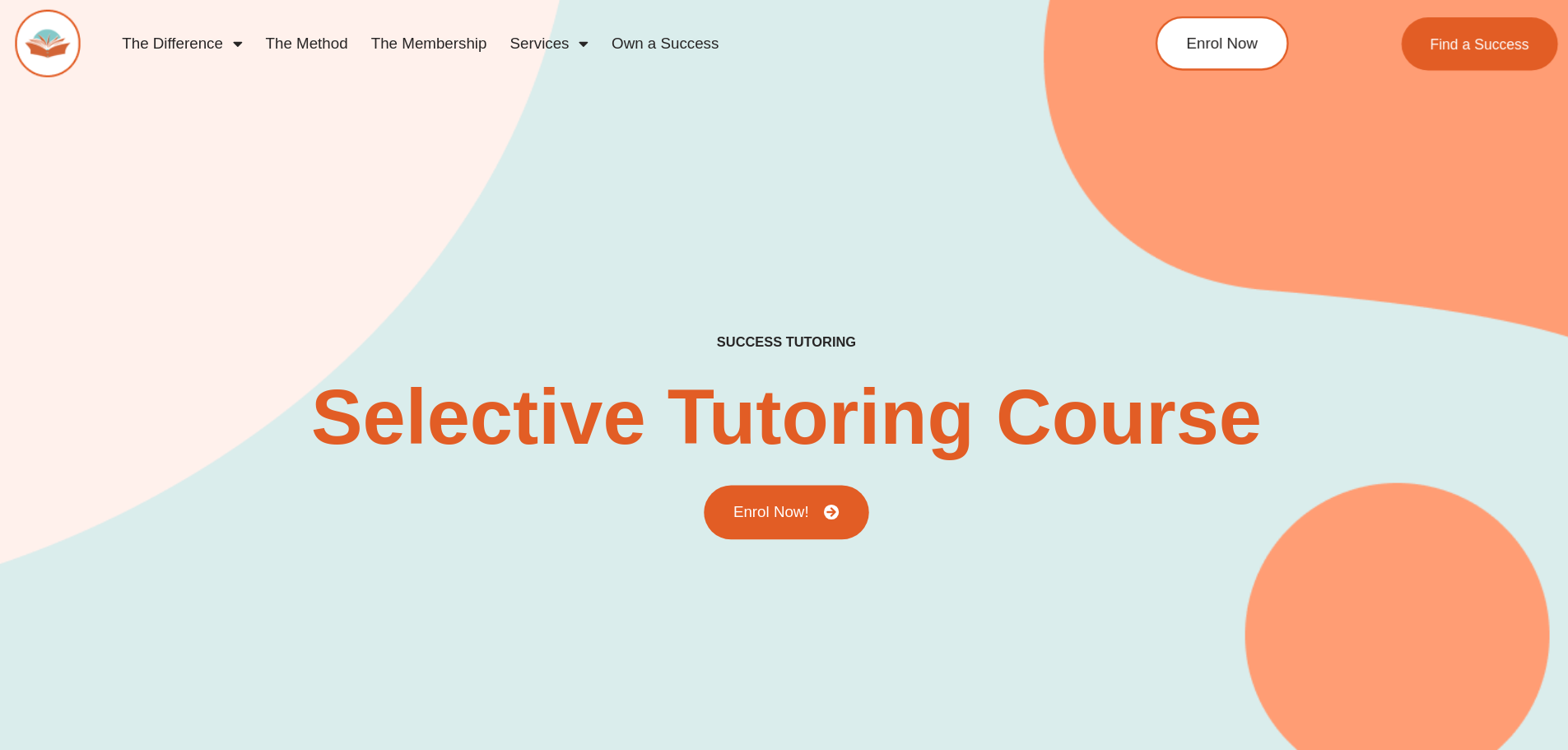
click at [372, 34] on link "The Method" at bounding box center [374, 37] width 90 height 38
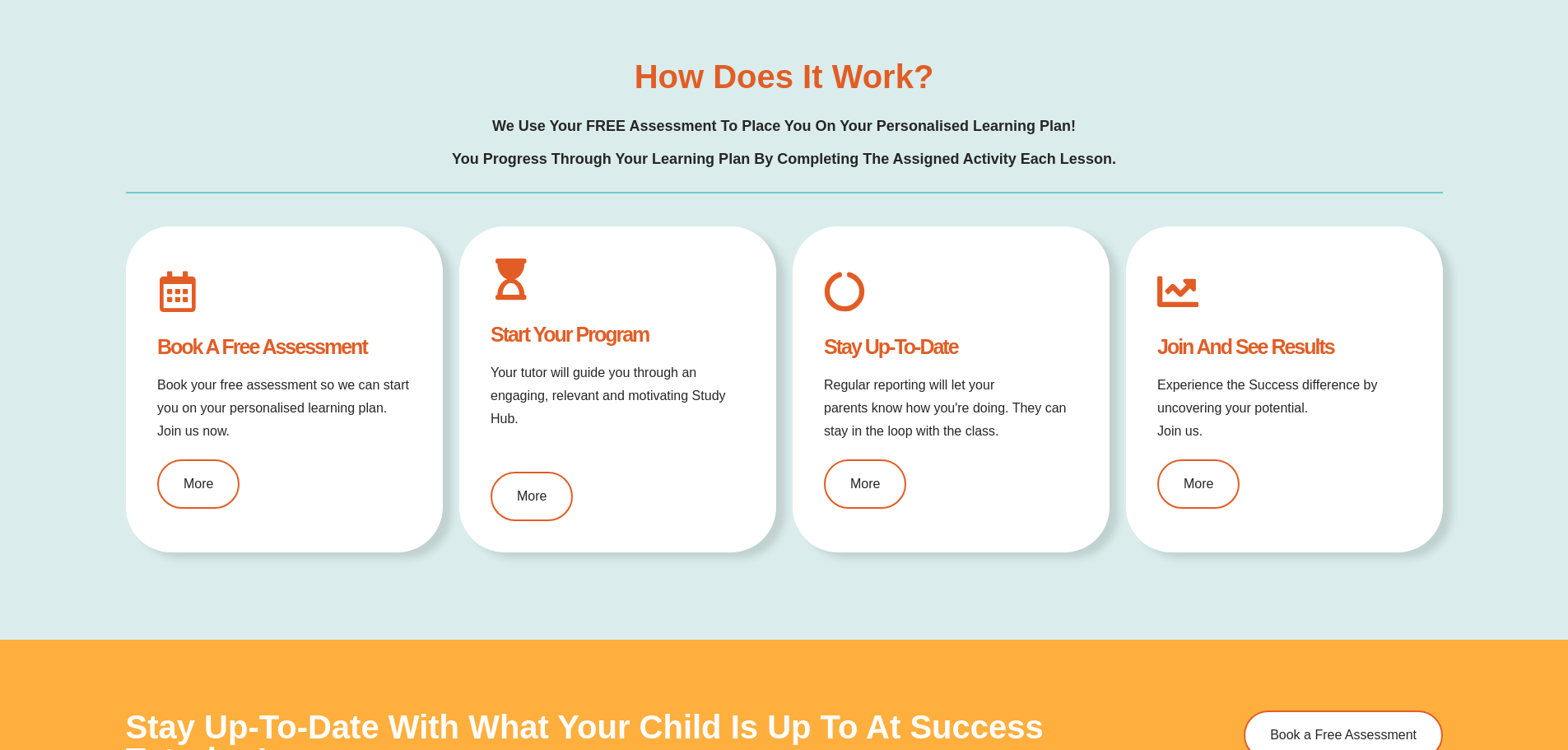
scroll to position [1918, 0]
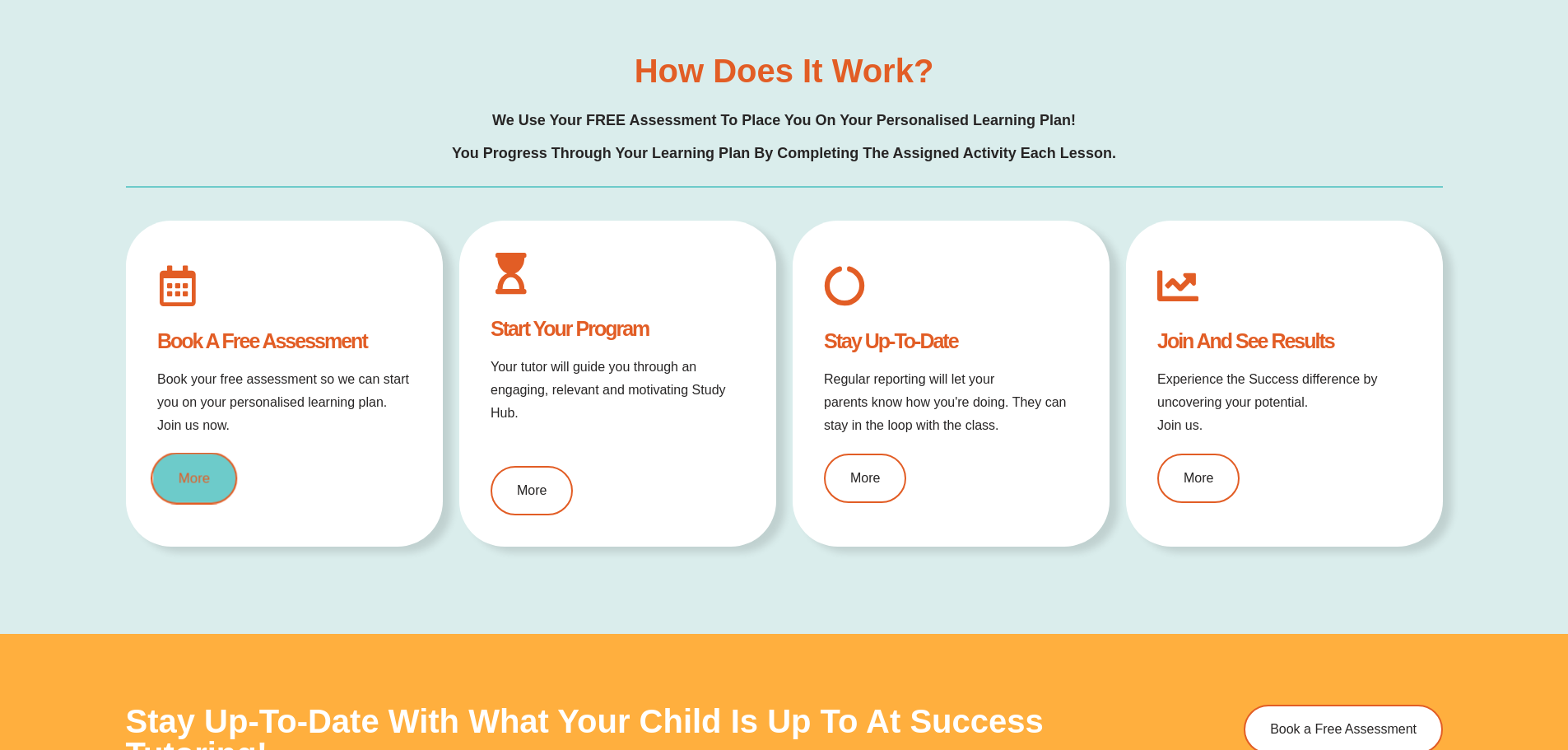
click at [191, 459] on link "More" at bounding box center [193, 478] width 86 height 52
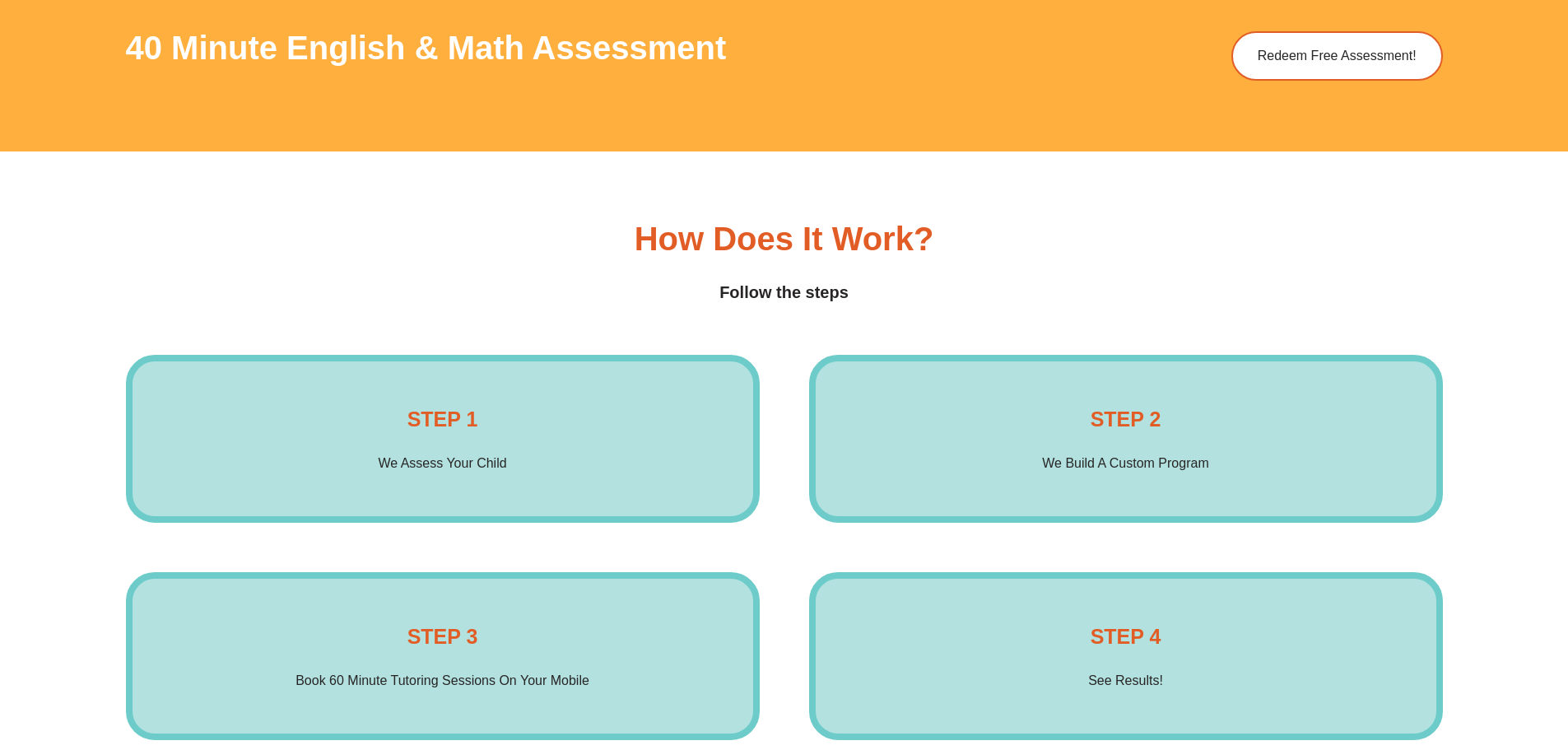
scroll to position [2639, 0]
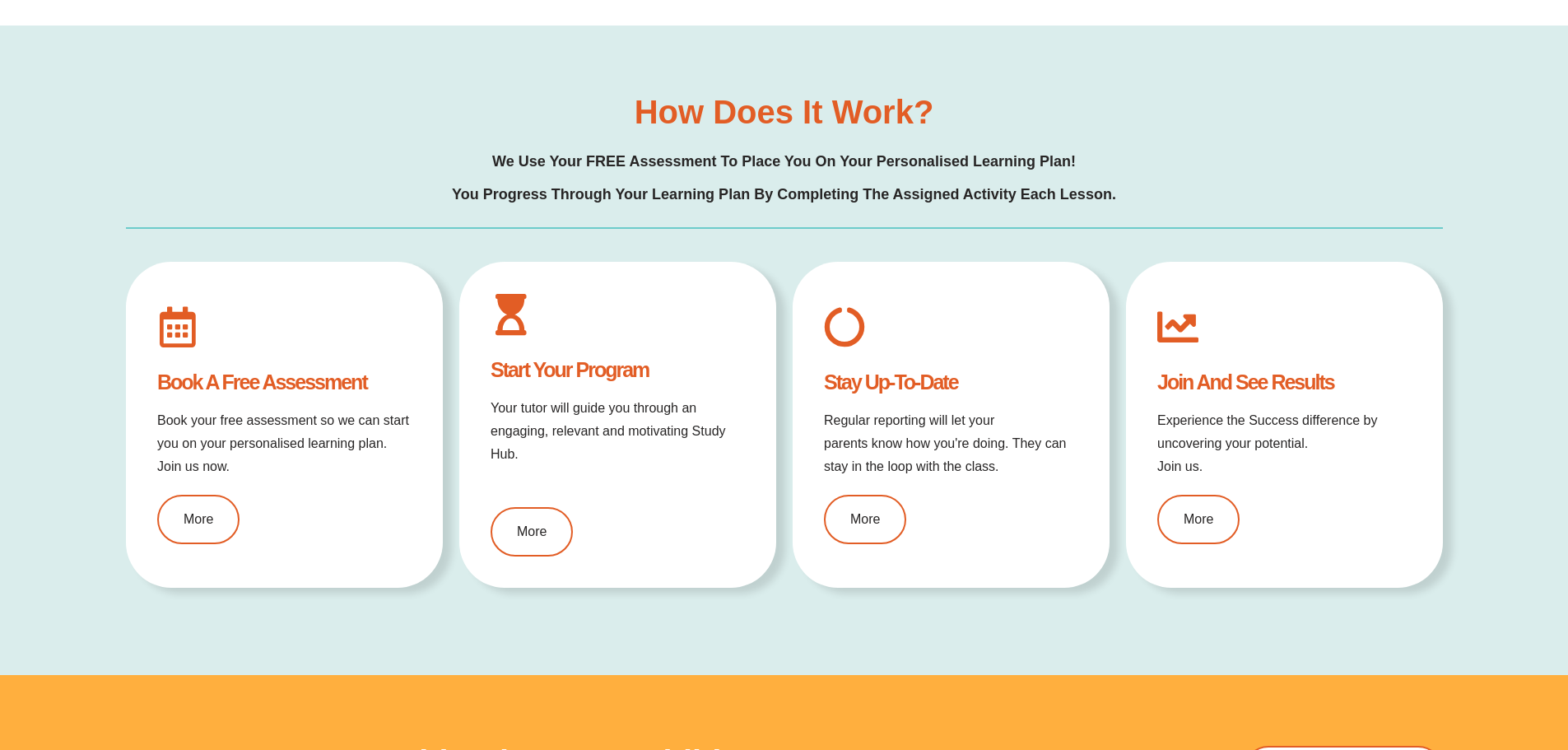
scroll to position [1867, 0]
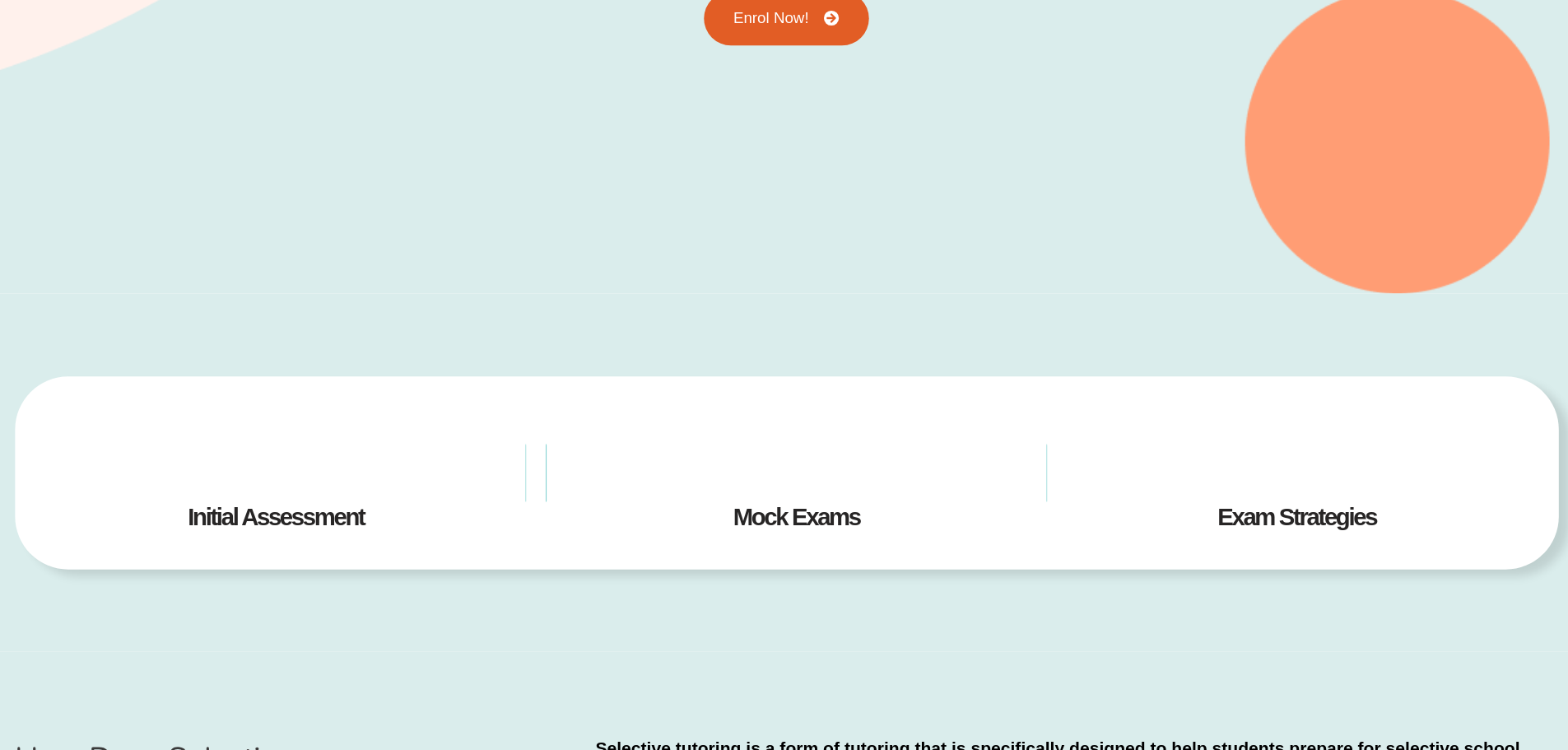
type input "*"
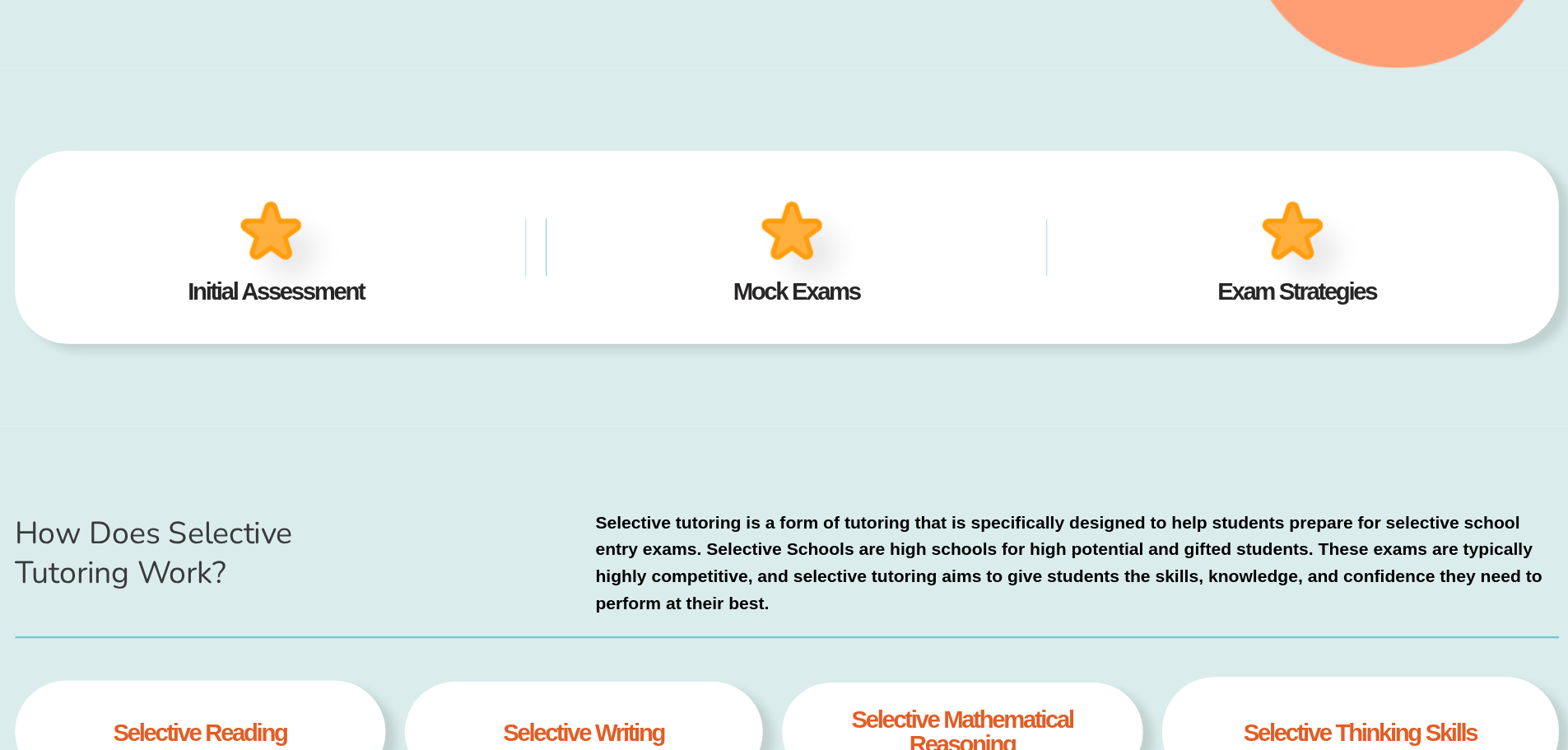
scroll to position [513, 0]
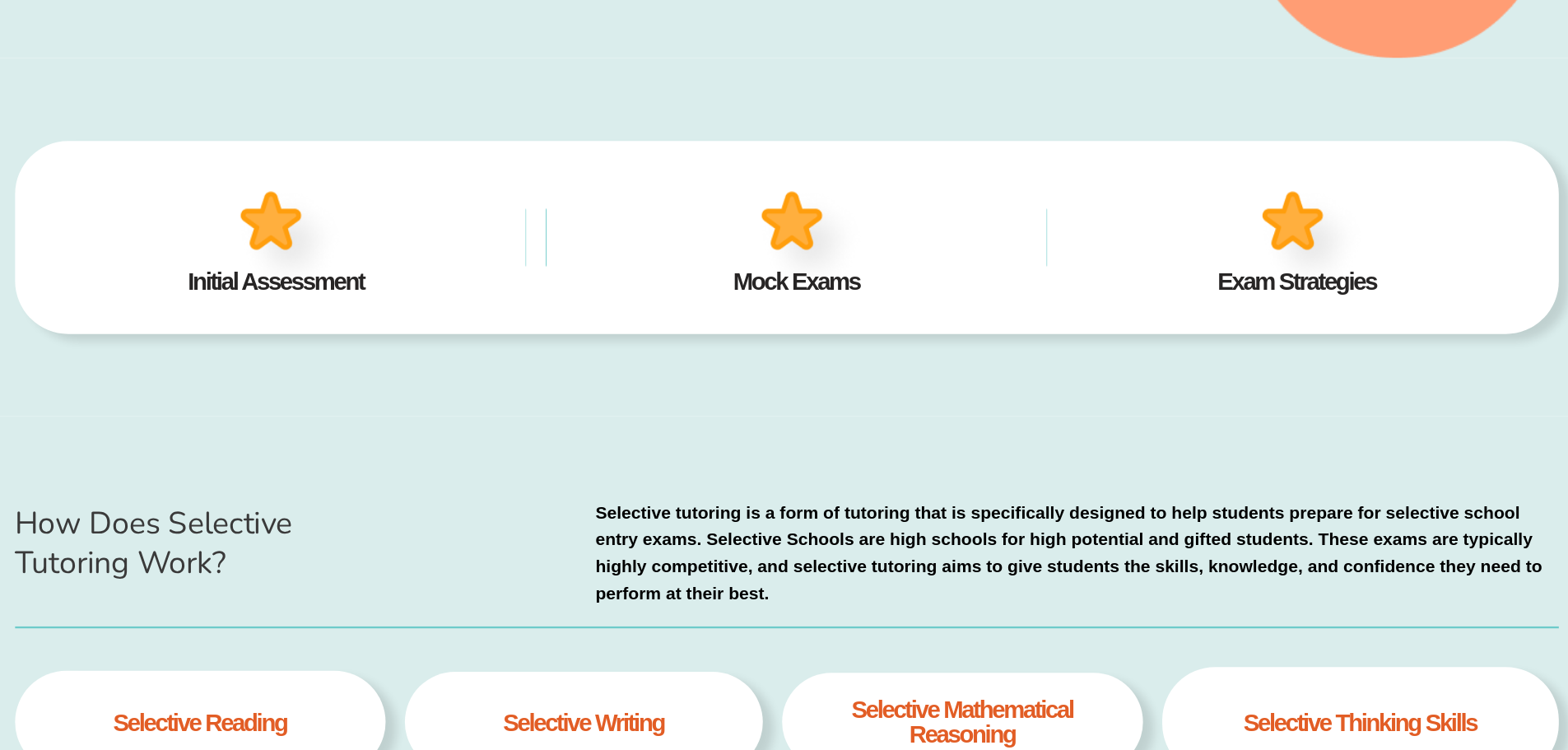
type input "*"
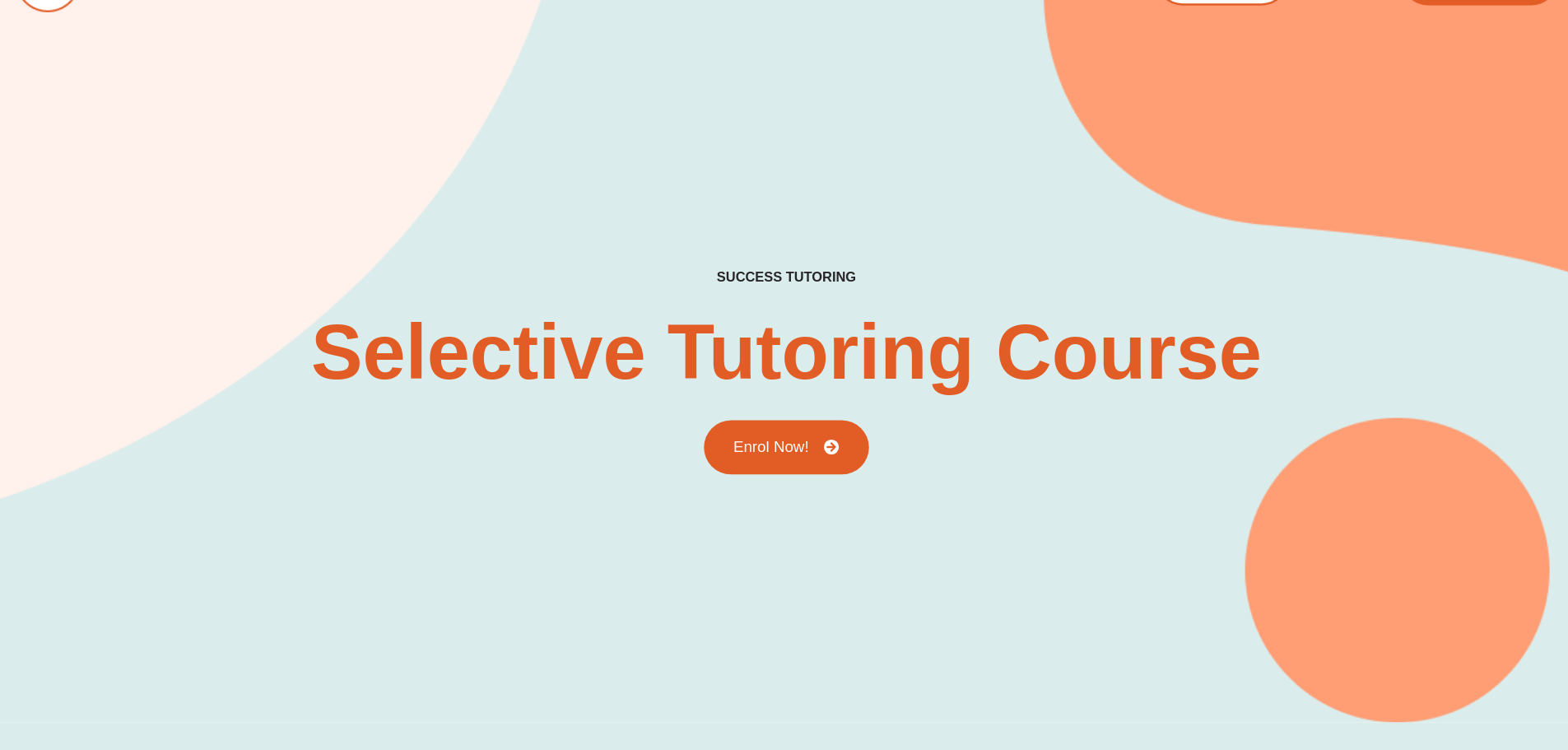
scroll to position [0, 0]
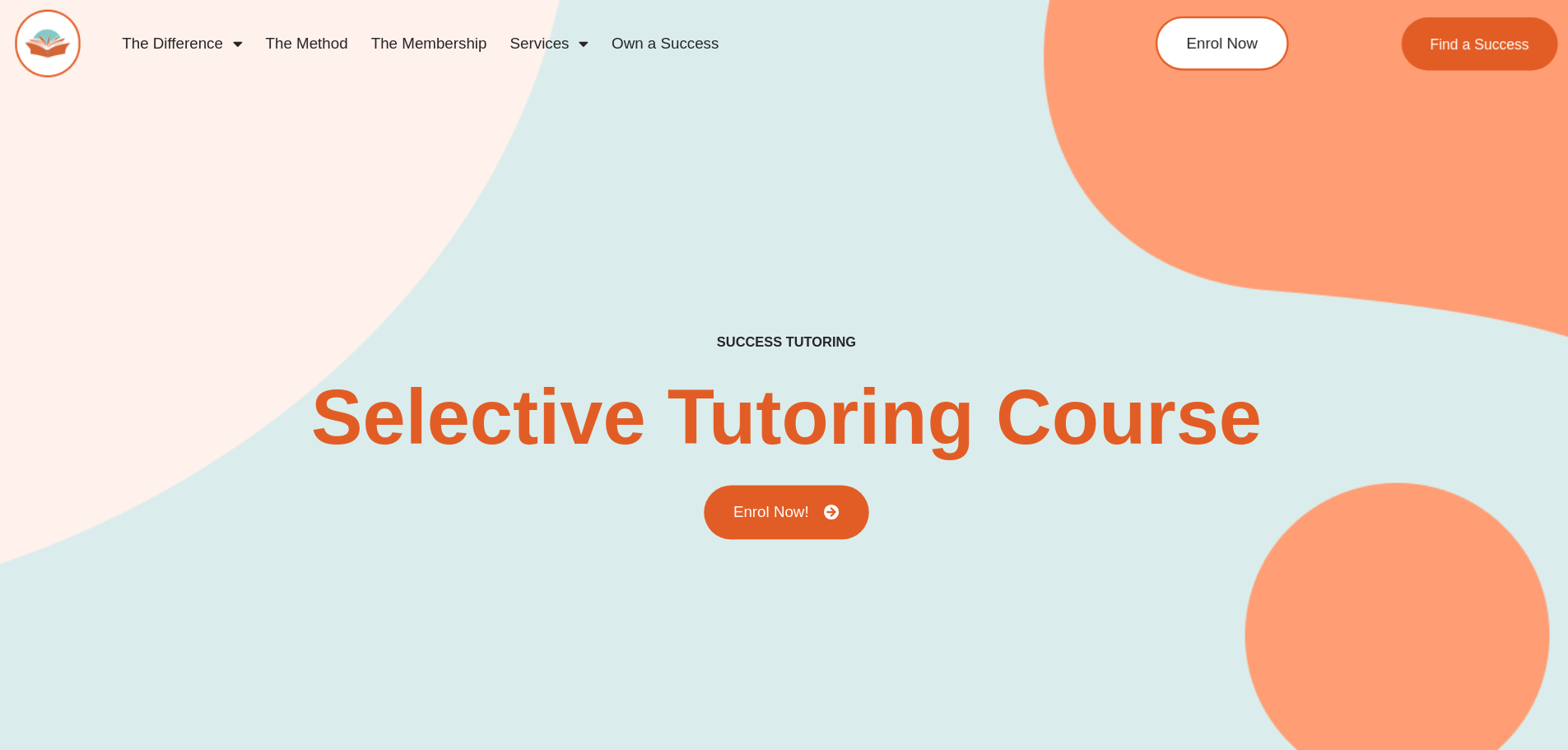
click at [475, 38] on link "The Membership" at bounding box center [478, 37] width 119 height 38
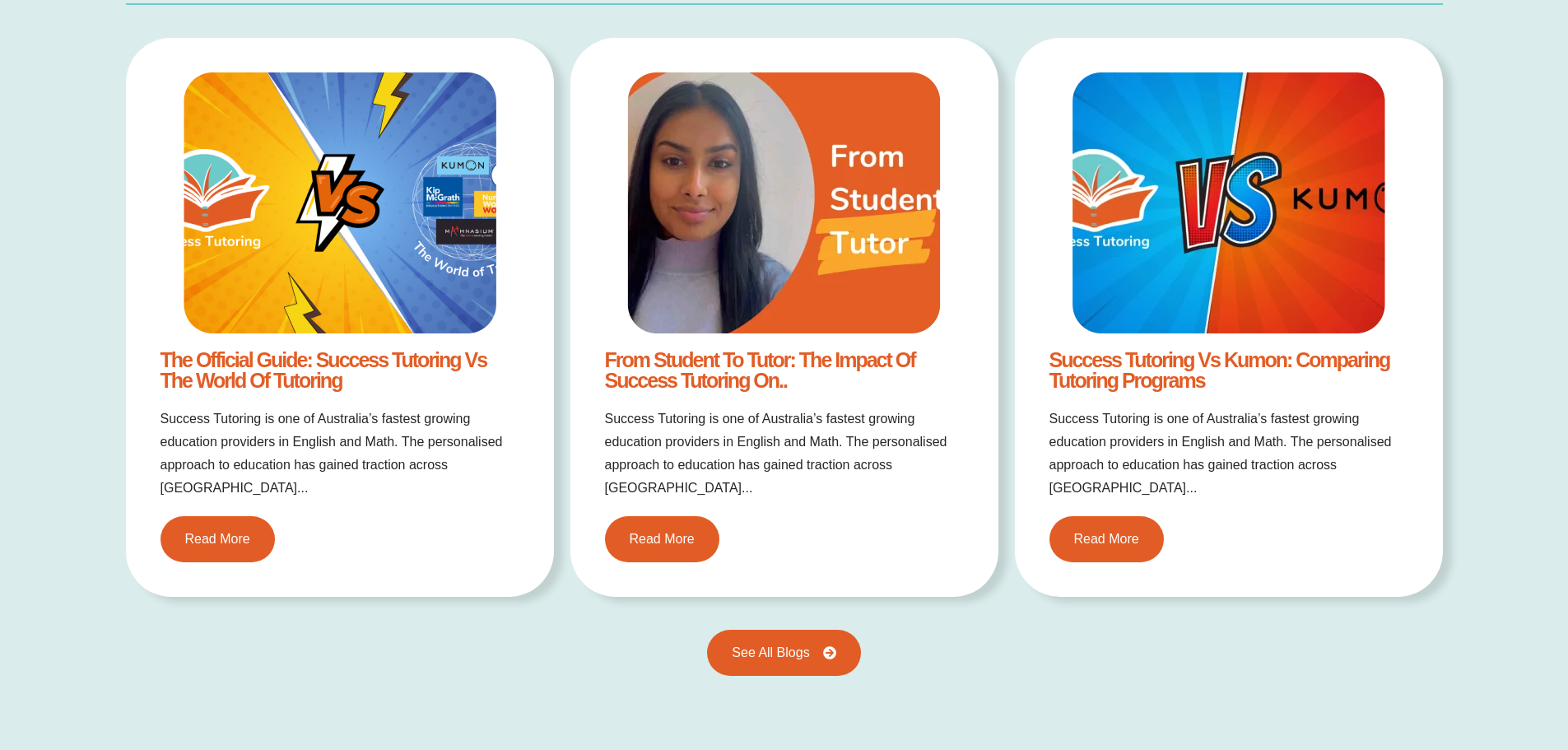
scroll to position [3372, 0]
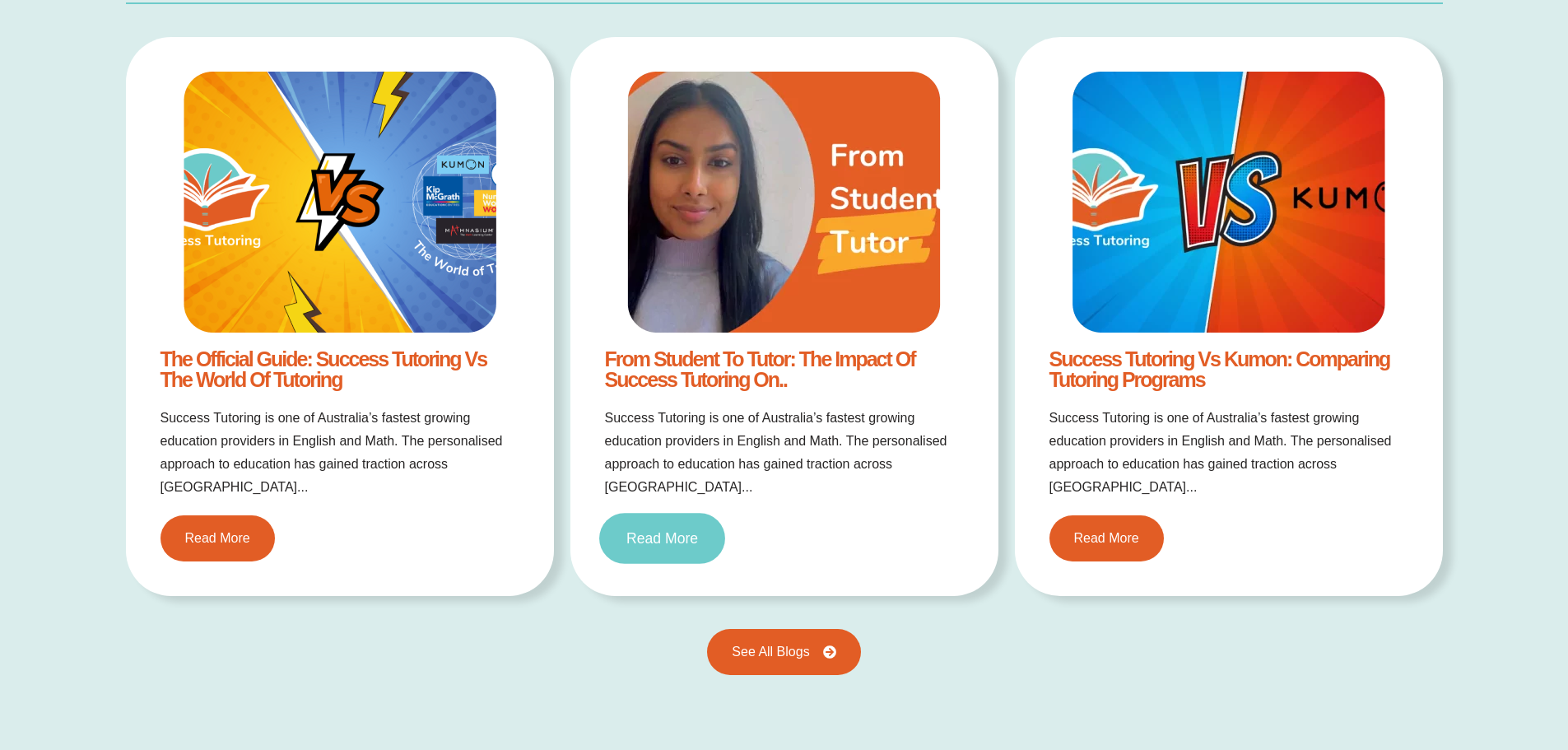
click at [660, 532] on span "Read More" at bounding box center [662, 538] width 71 height 14
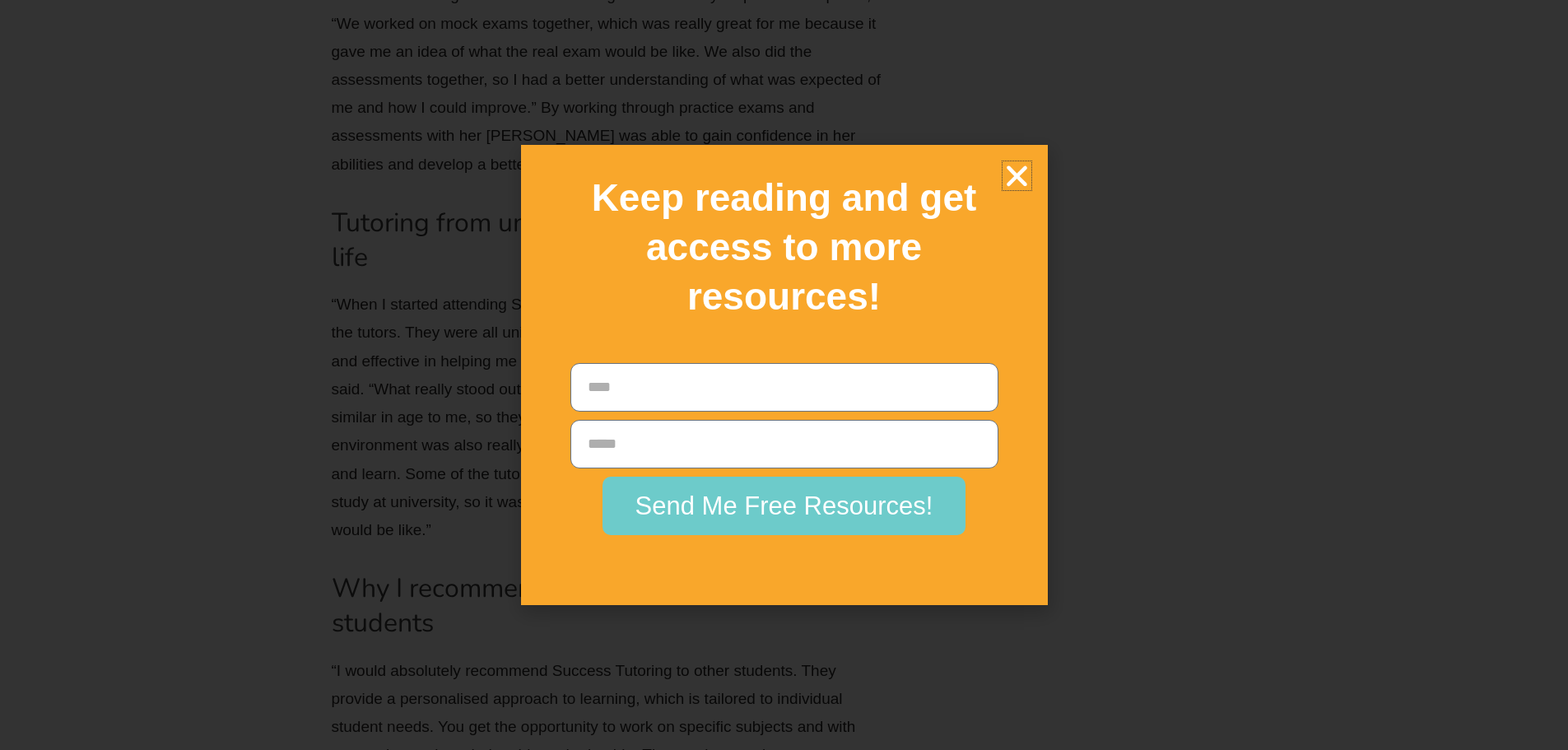
scroll to position [2903, 0]
click at [1010, 187] on icon "Close" at bounding box center [1017, 176] width 29 height 29
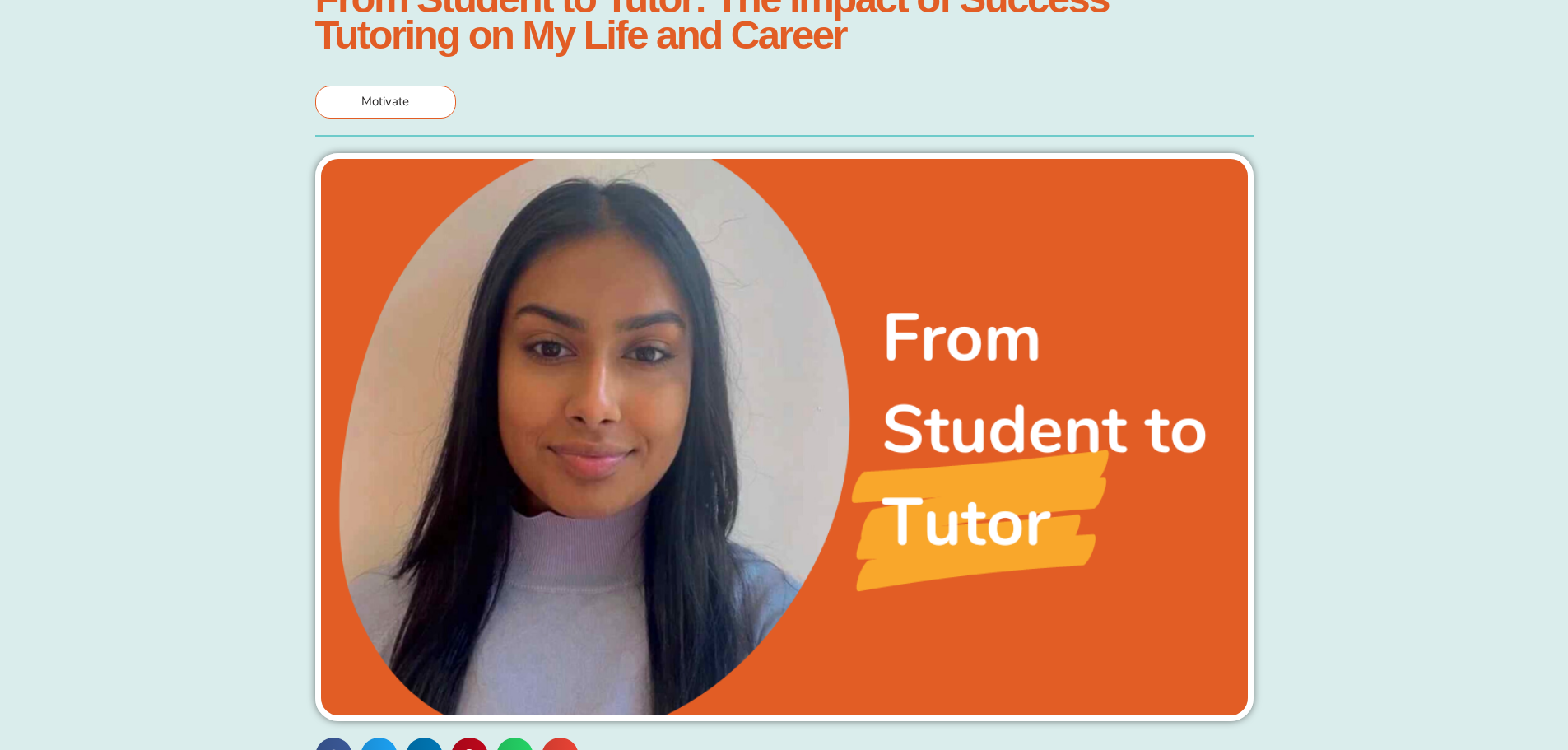
scroll to position [0, 0]
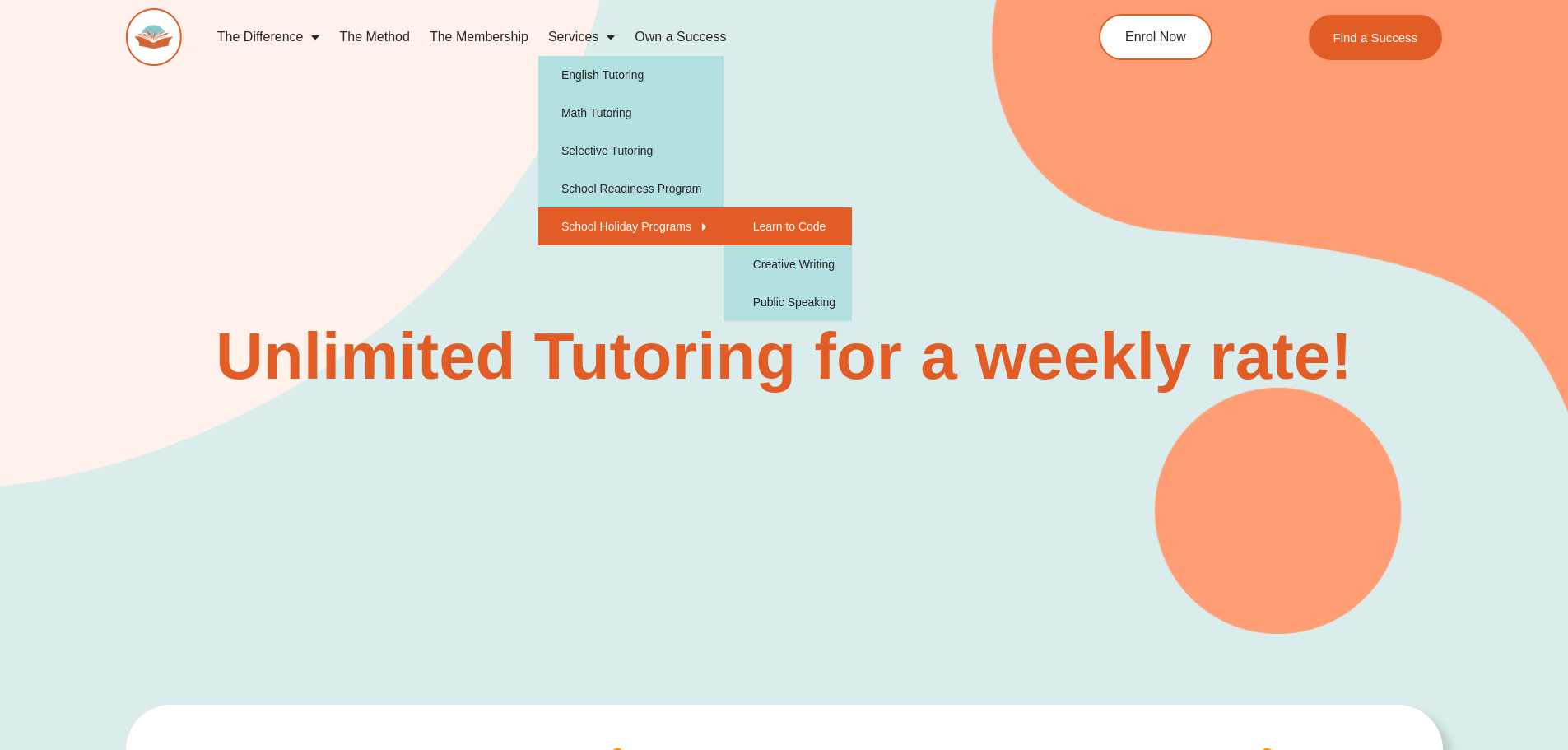
click at [775, 231] on link "Learn to Code" at bounding box center [787, 226] width 128 height 38
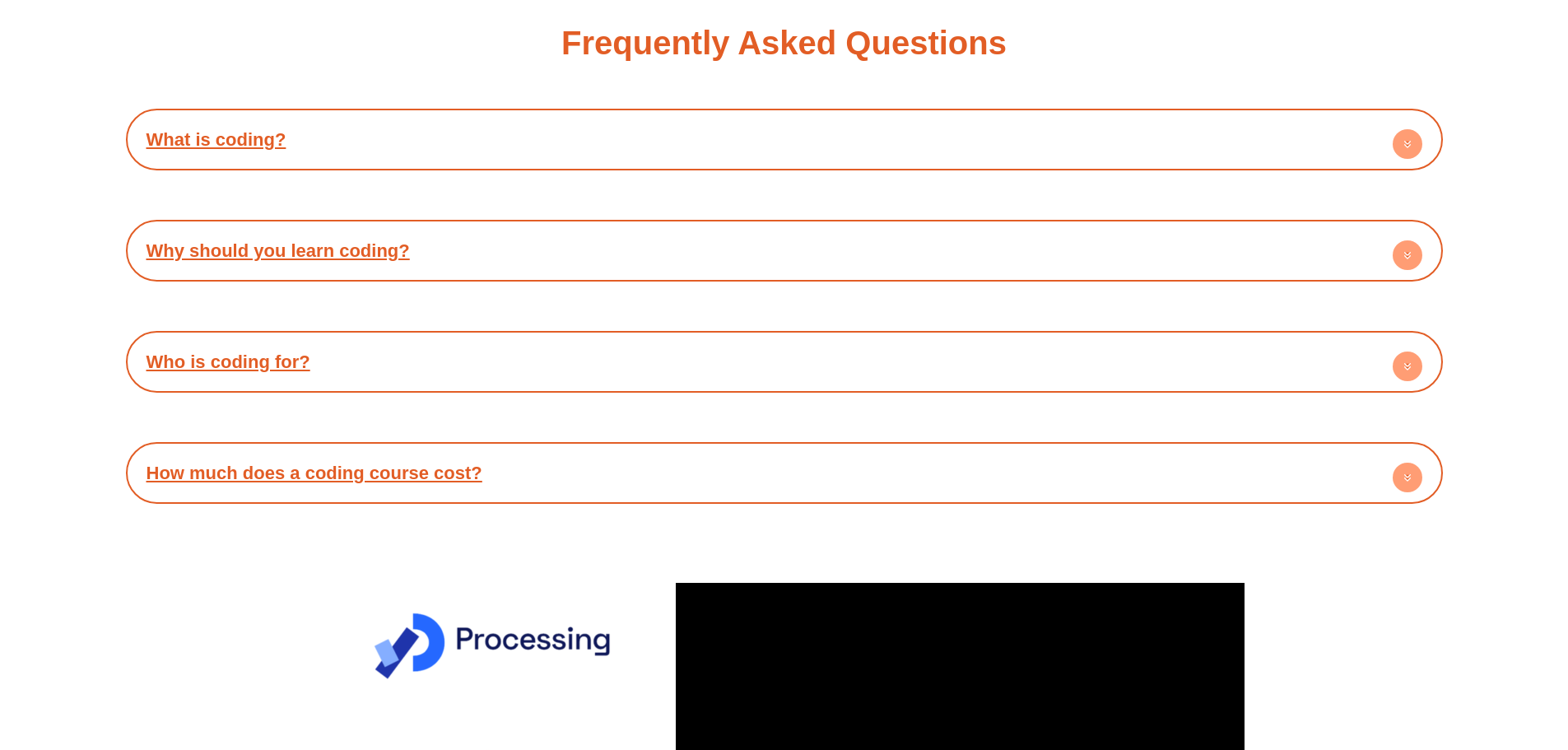
scroll to position [3872, 0]
click at [1412, 375] on circle at bounding box center [1407, 367] width 30 height 30
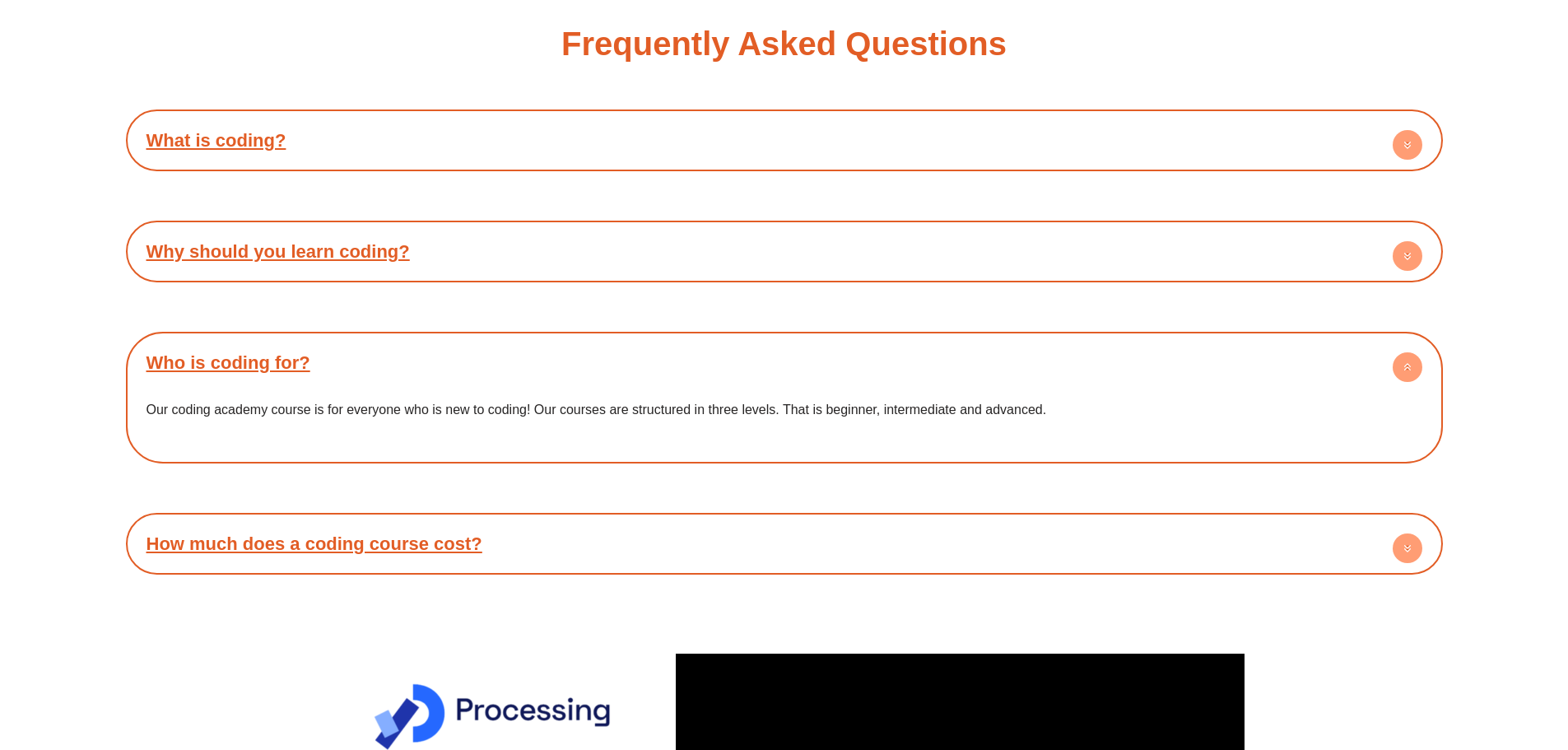
click at [1412, 375] on circle at bounding box center [1407, 367] width 30 height 30
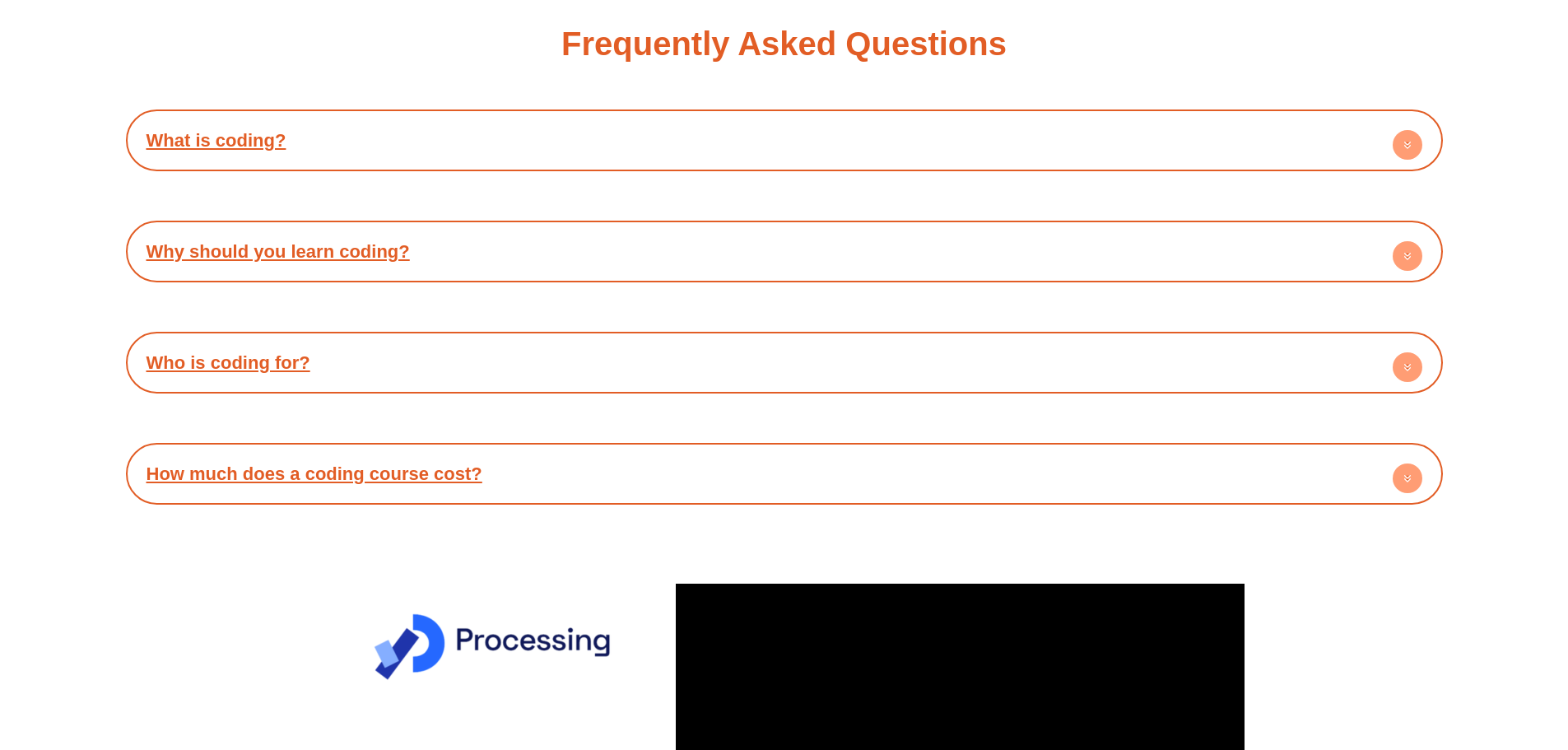
click at [1411, 489] on circle at bounding box center [1407, 478] width 30 height 30
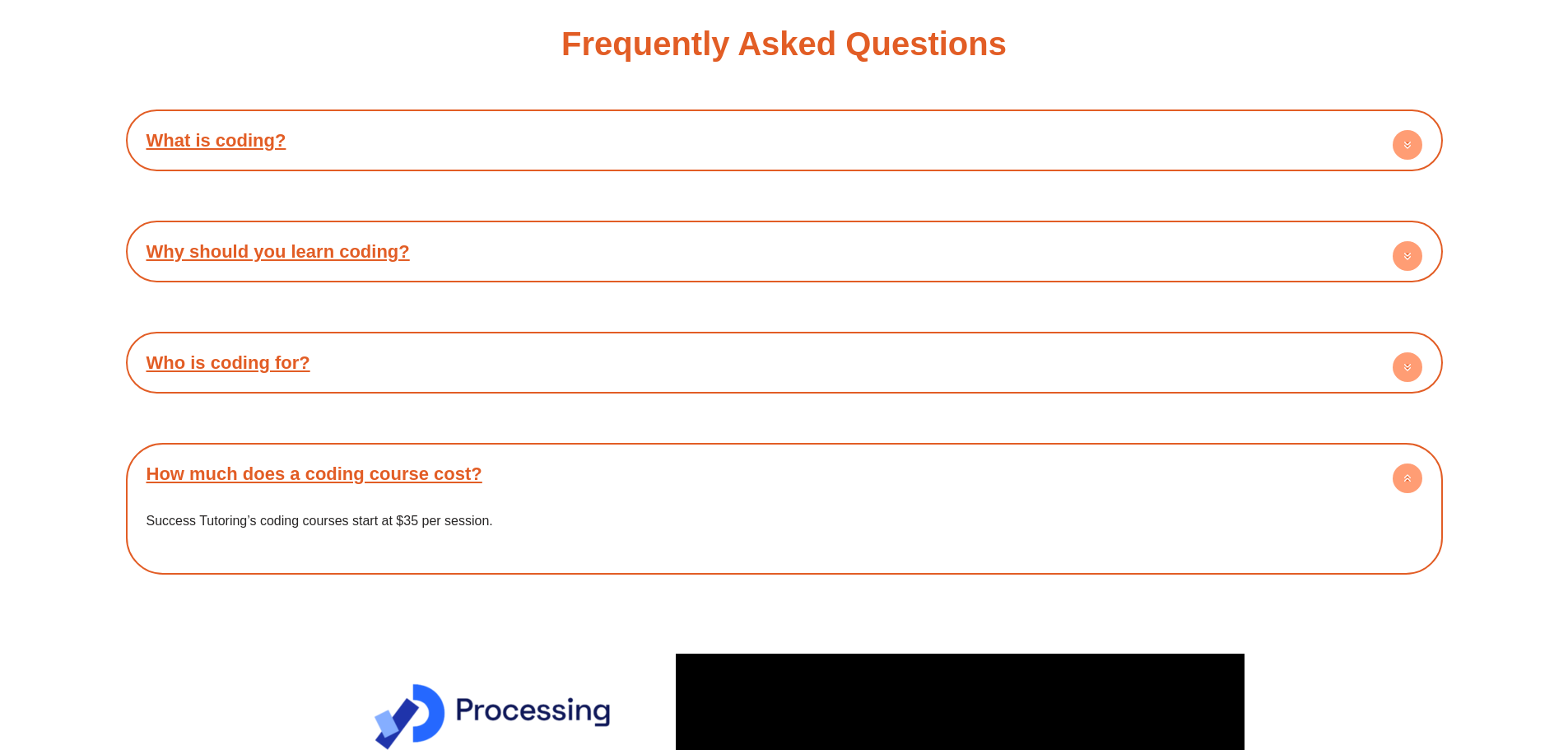
click at [1404, 476] on circle at bounding box center [1407, 478] width 30 height 30
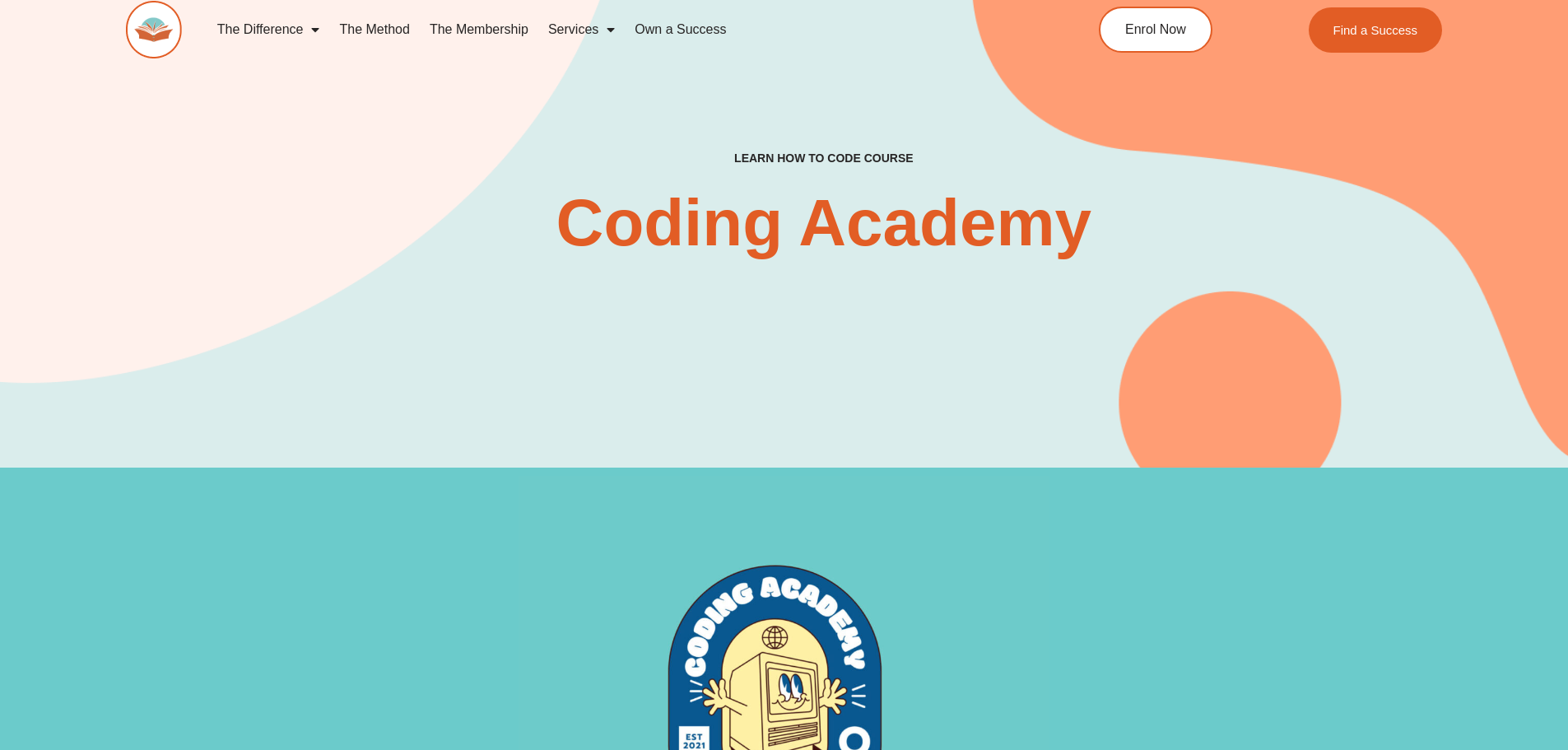
scroll to position [0, 0]
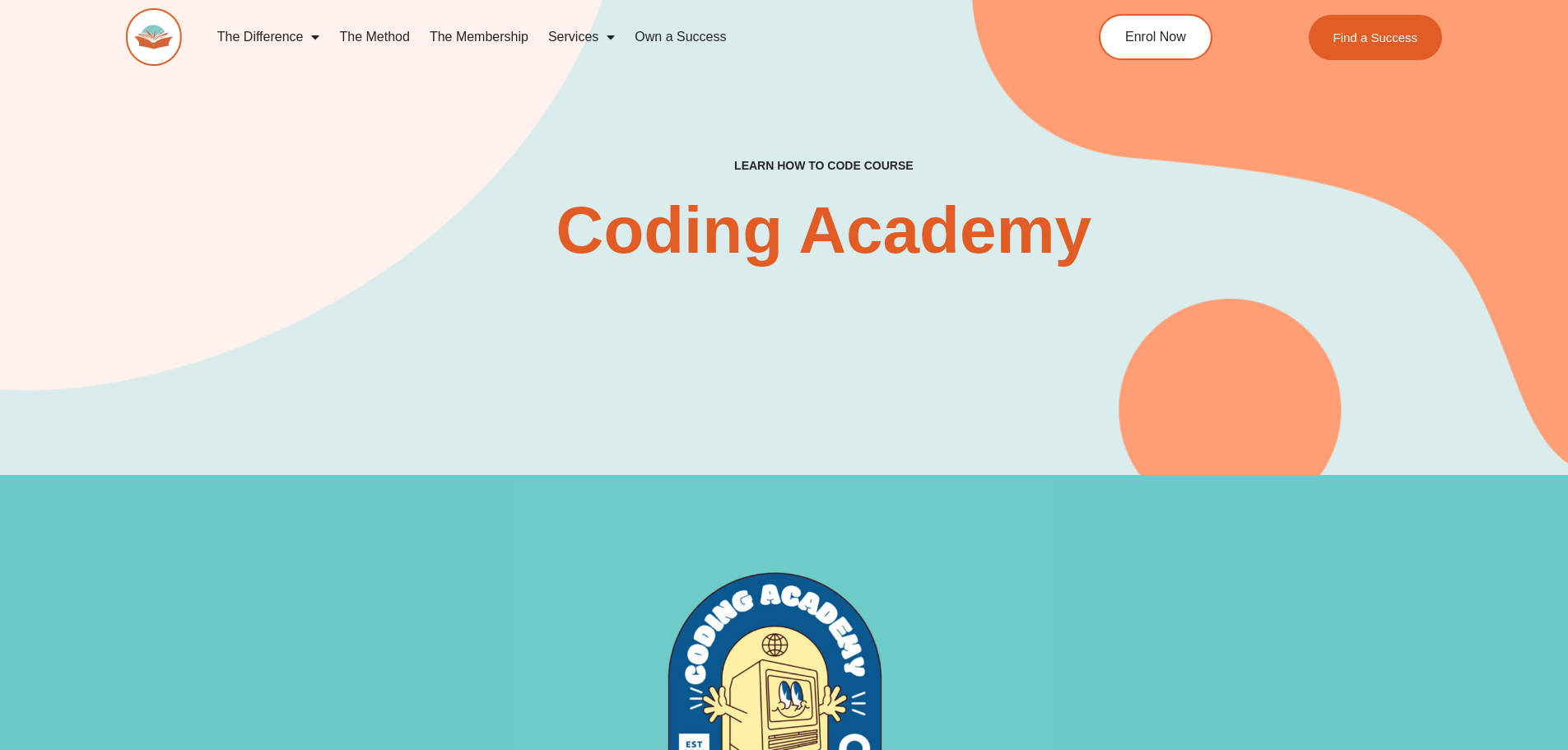
click at [470, 40] on link "The Membership" at bounding box center [478, 37] width 119 height 38
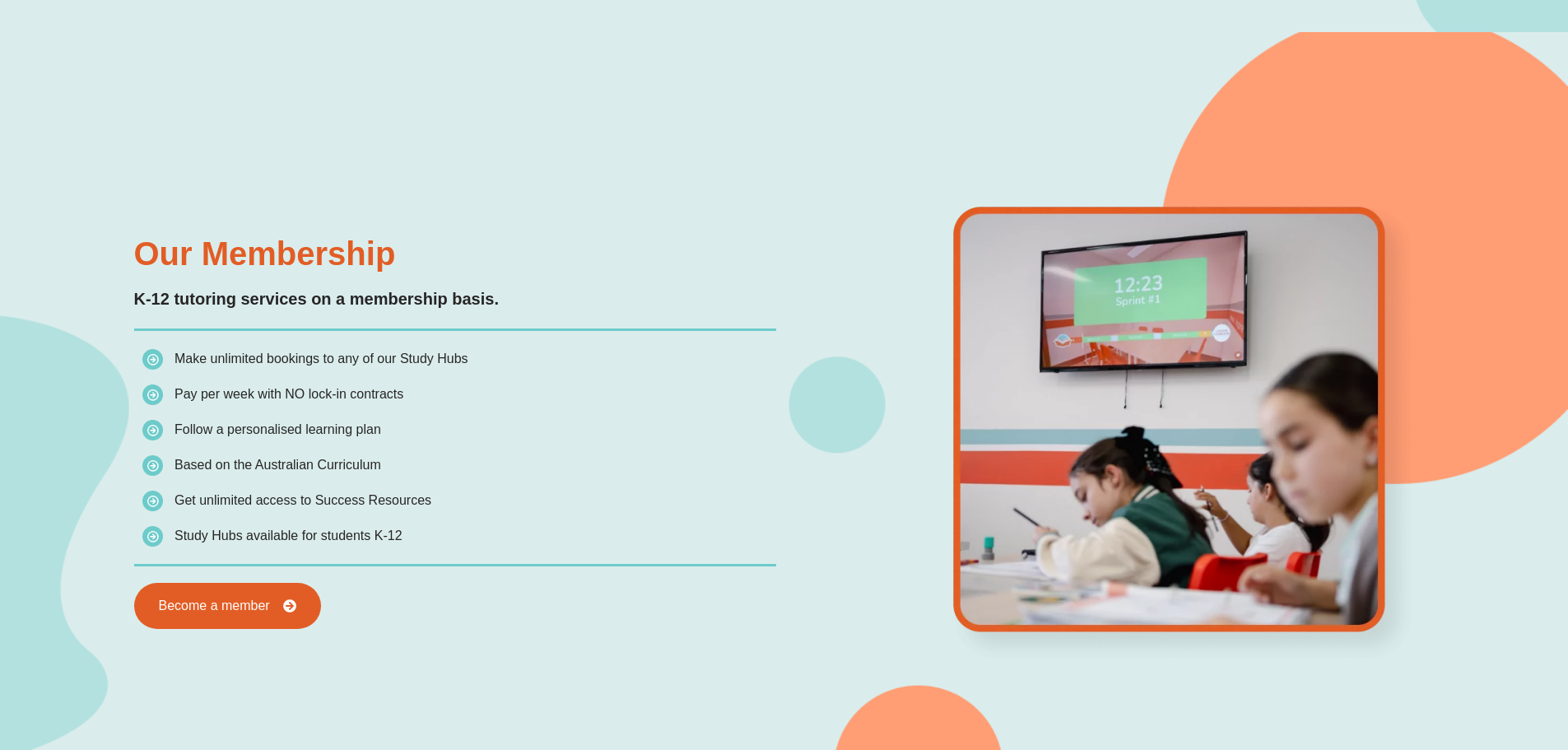
scroll to position [1311, 0]
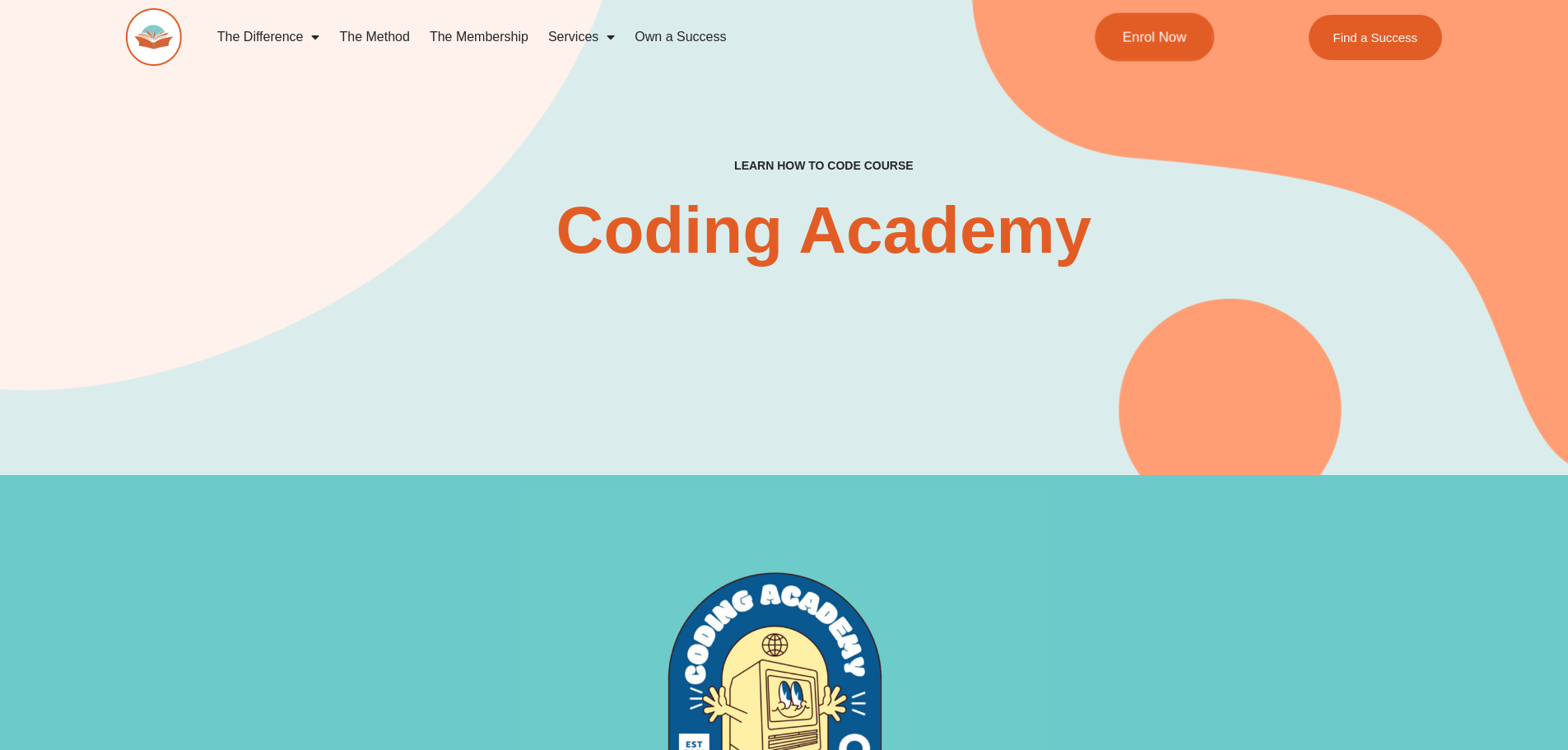
click at [1136, 44] on link "Enrol Now" at bounding box center [1155, 38] width 120 height 48
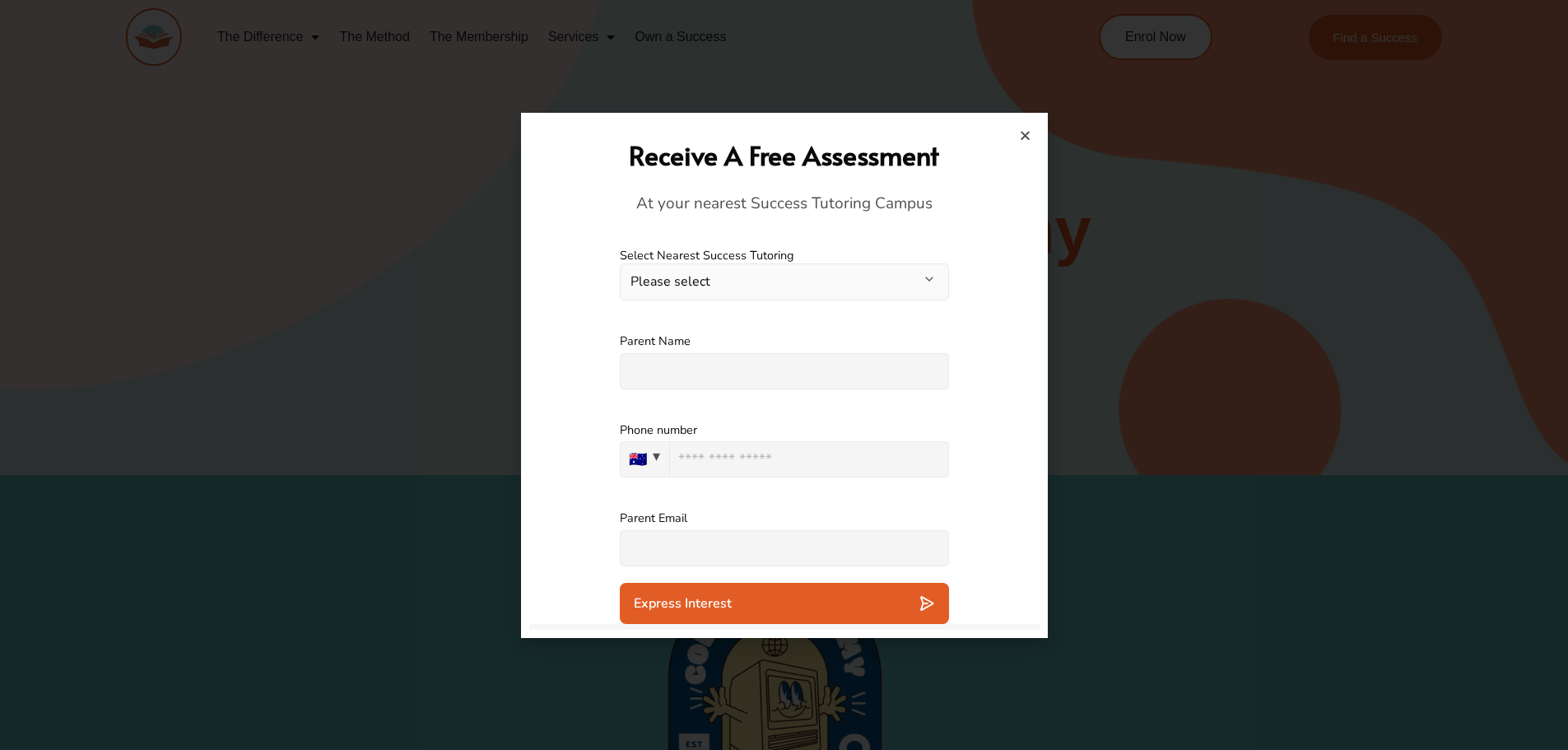
click at [925, 276] on button "Please select" at bounding box center [784, 282] width 329 height 37
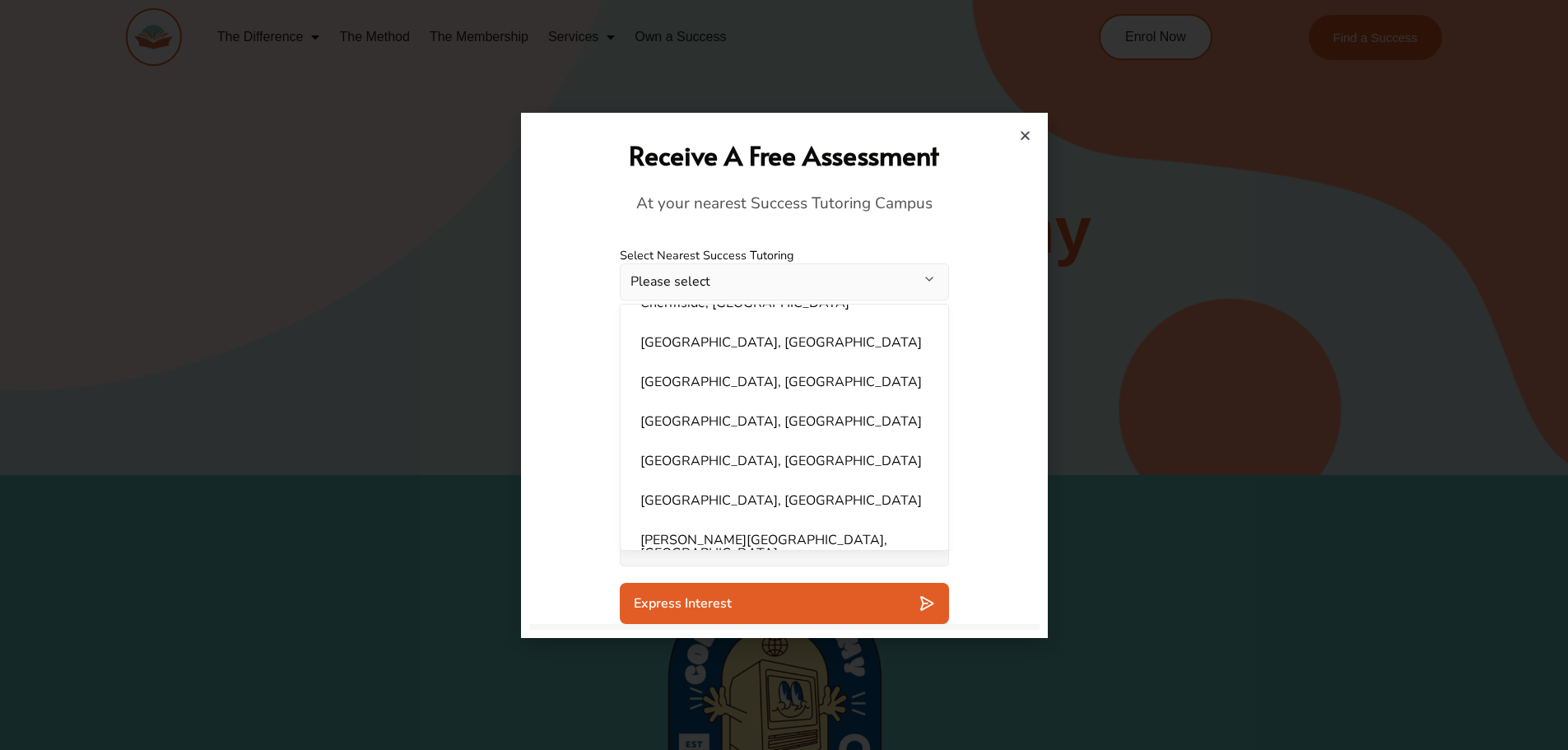
scroll to position [307, 0]
click at [780, 425] on li "[GEOGRAPHIC_DATA], [GEOGRAPHIC_DATA]" at bounding box center [784, 419] width 308 height 33
select select "**********"
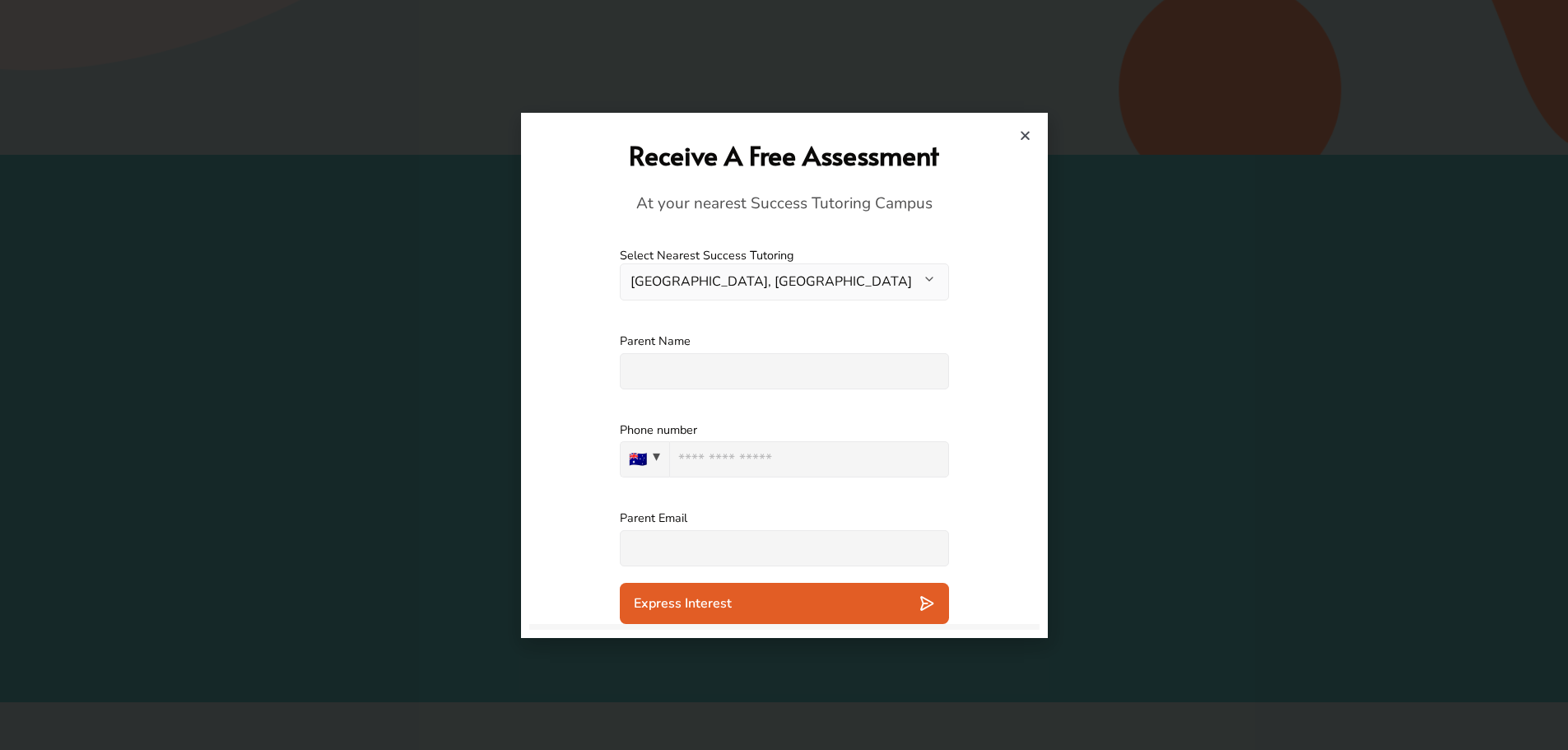
scroll to position [323, 0]
click at [808, 387] on input "text" at bounding box center [784, 370] width 329 height 36
type input "**********"
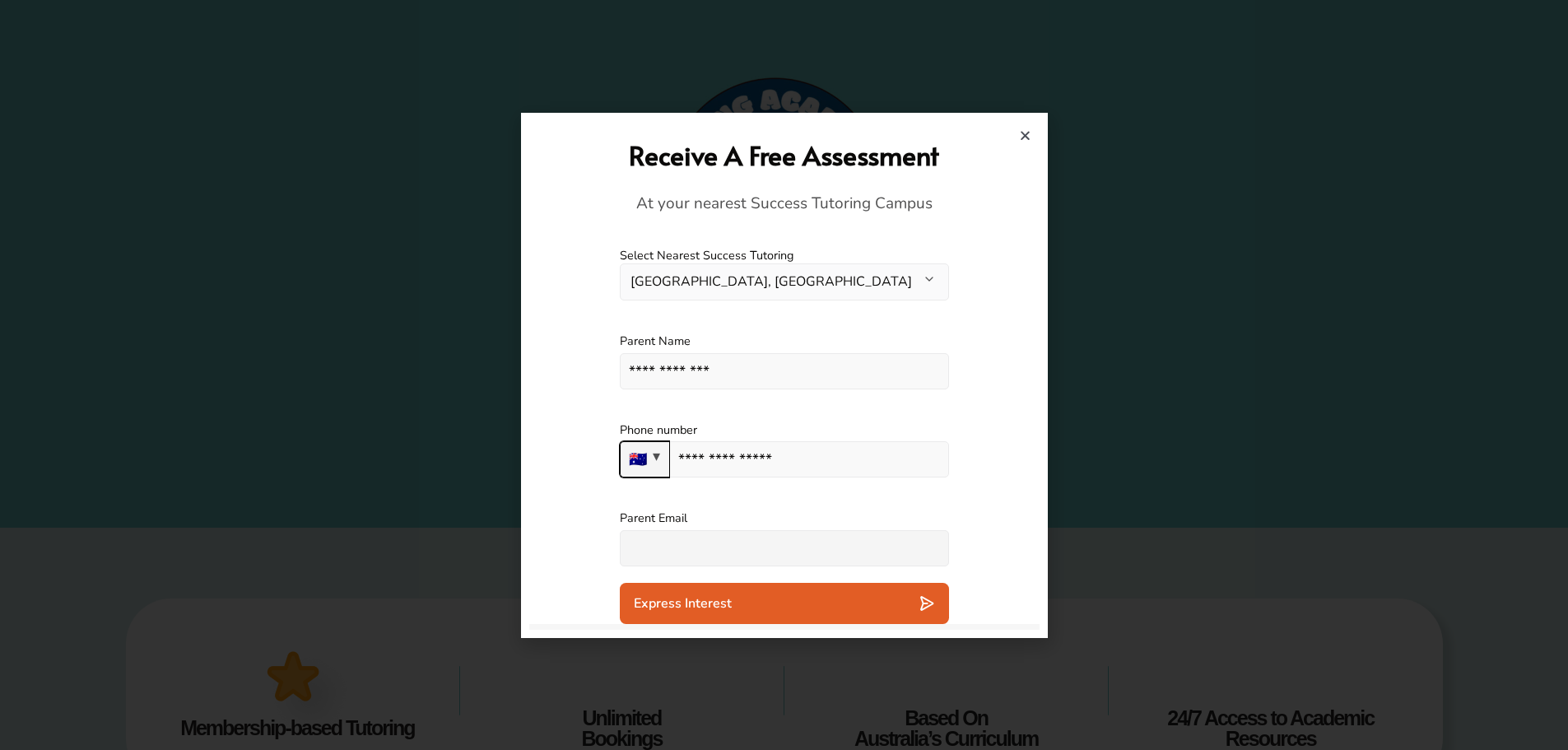
scroll to position [496, 0]
type input "**********"
click at [768, 560] on input "text" at bounding box center [784, 548] width 329 height 36
type input "**********"
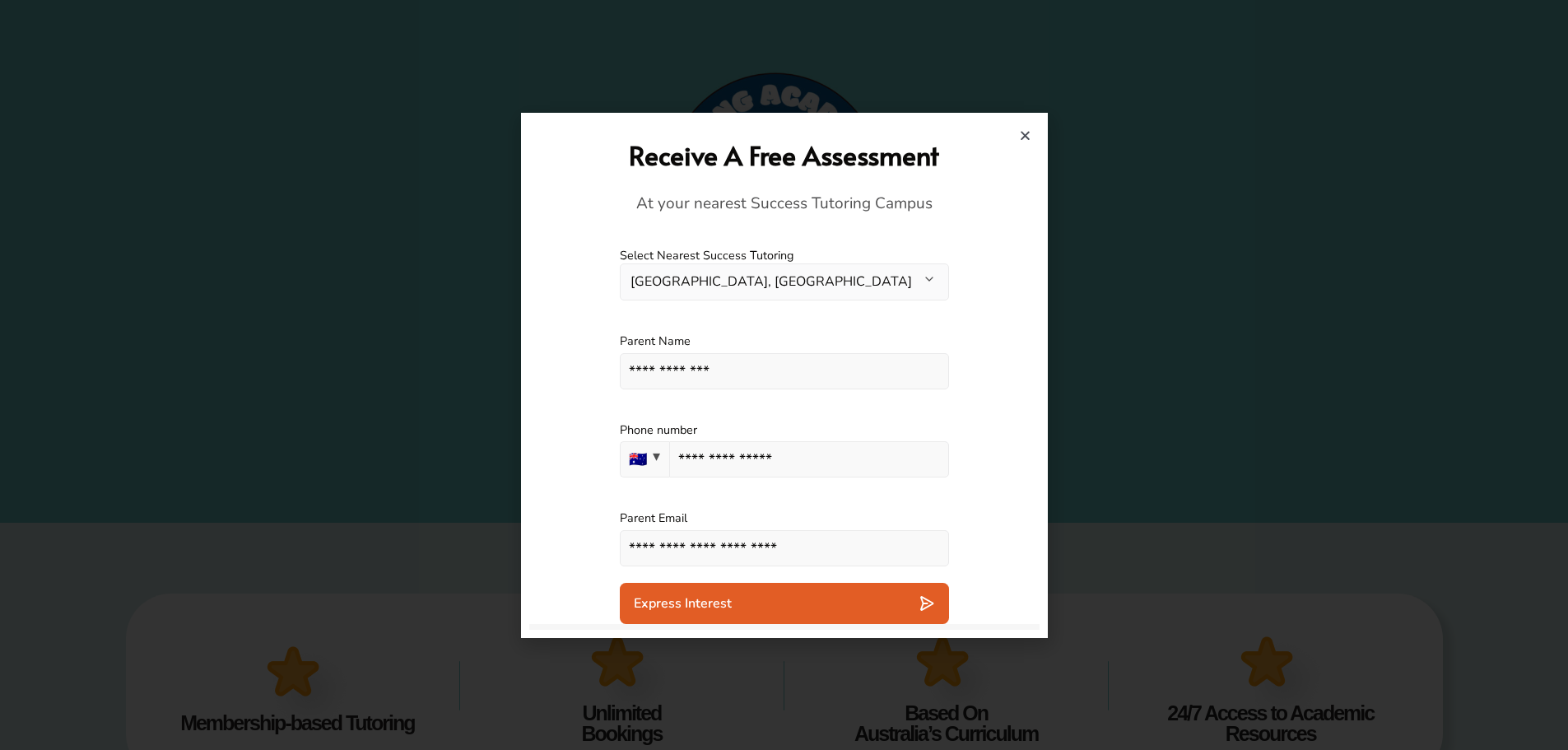
click at [721, 611] on span "Express Interest" at bounding box center [682, 603] width 98 height 16
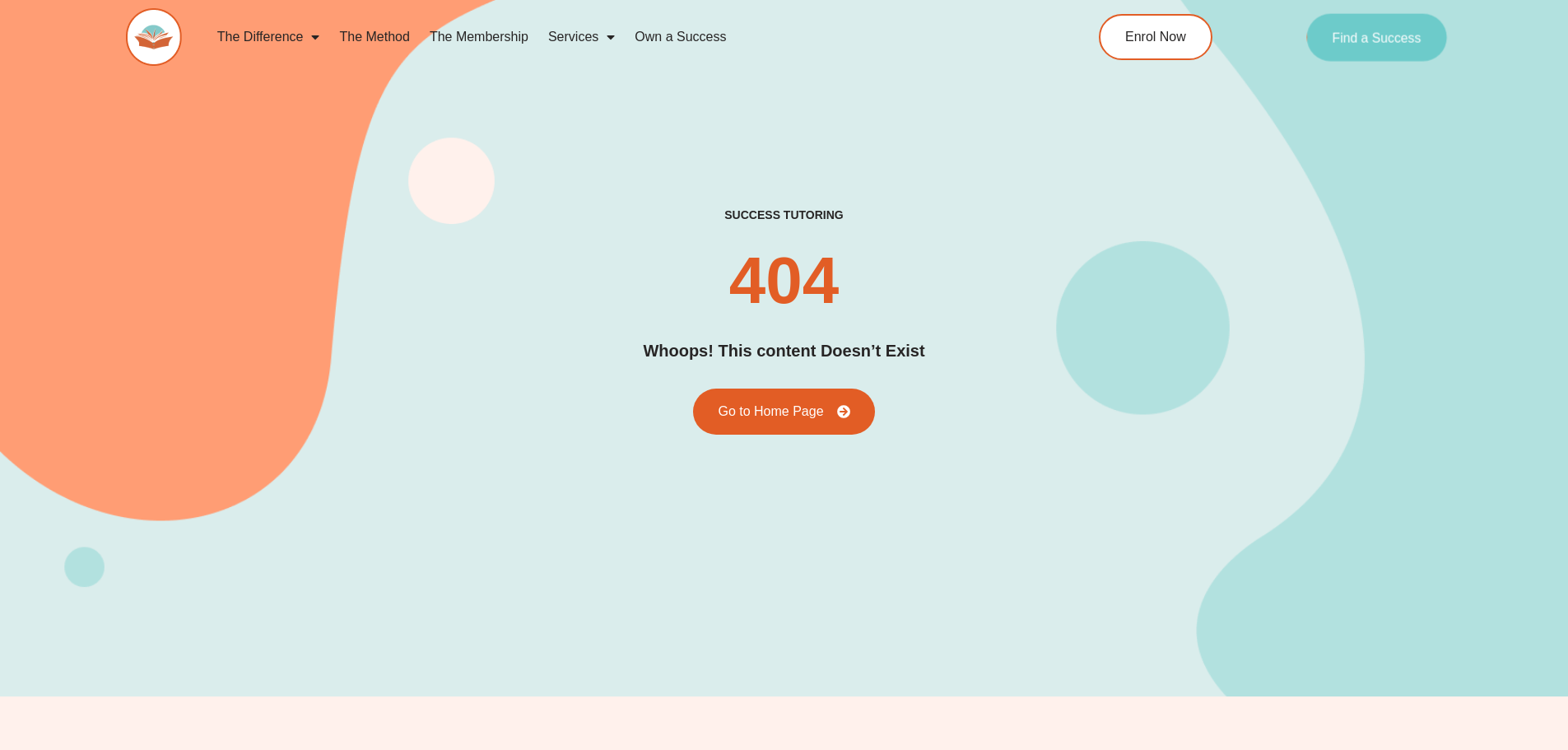
click at [1410, 37] on span "Find a Success" at bounding box center [1377, 38] width 89 height 14
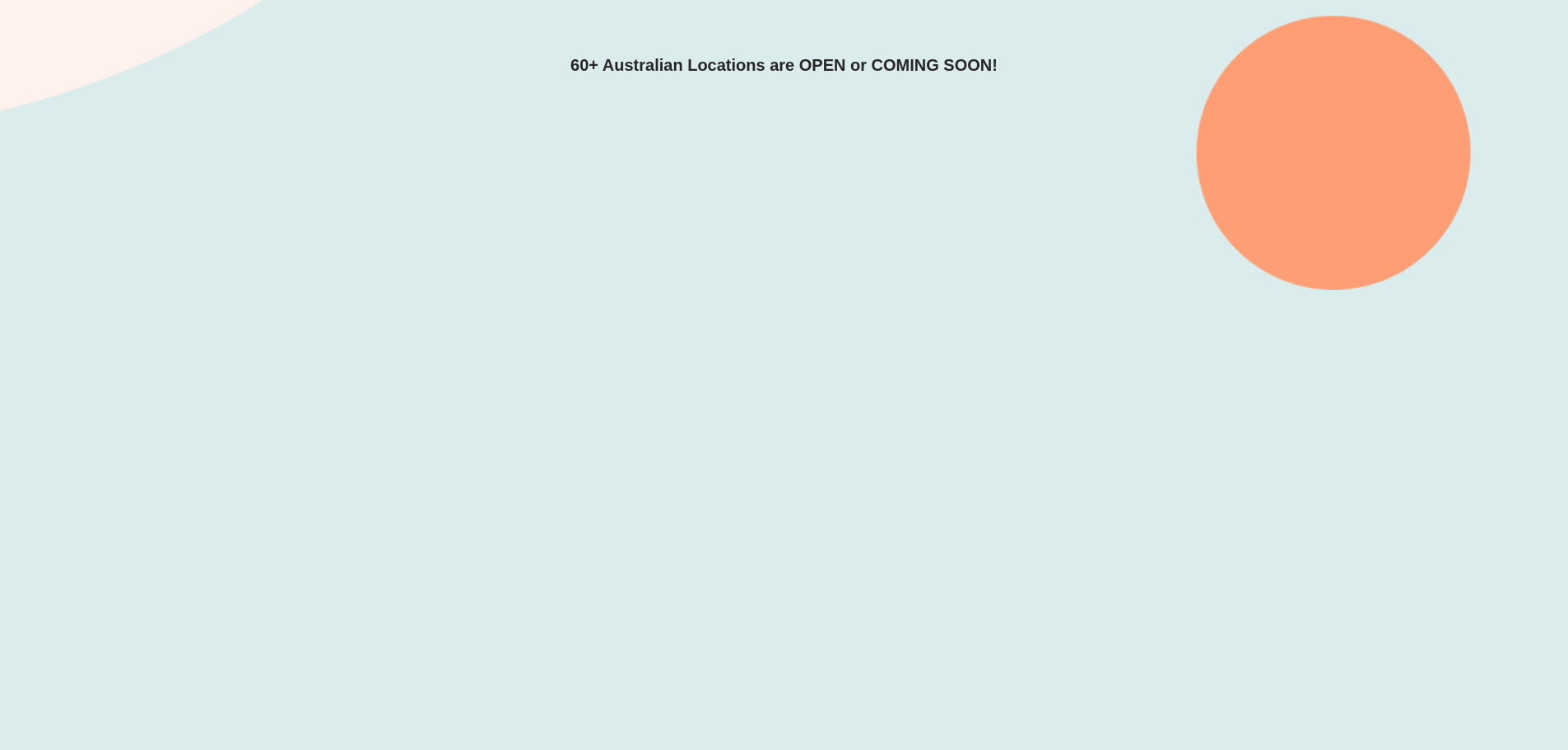
scroll to position [437, 0]
